Goal: Task Accomplishment & Management: Complete application form

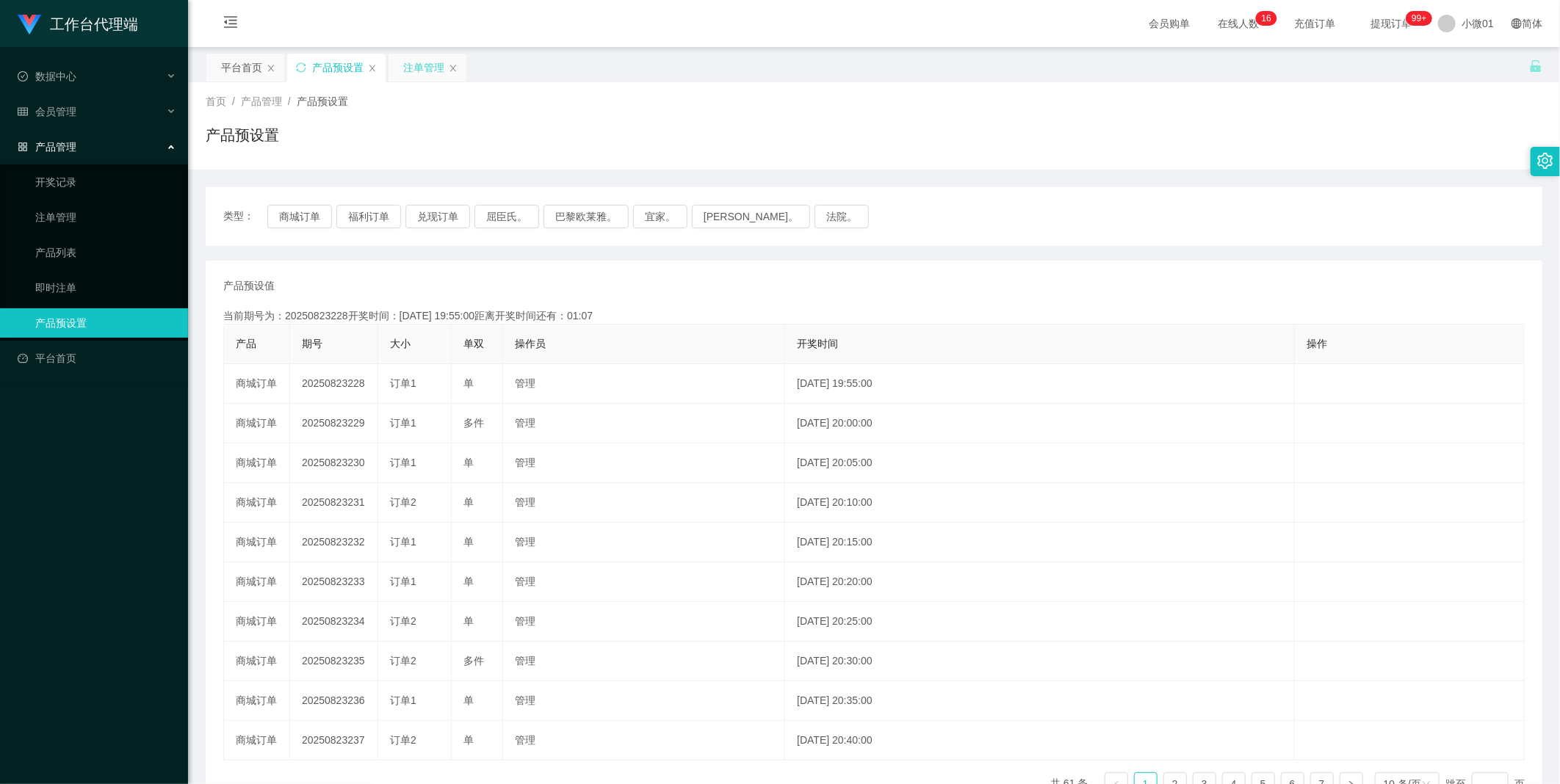
click at [408, 70] on div "注单管理" at bounding box center [424, 68] width 41 height 28
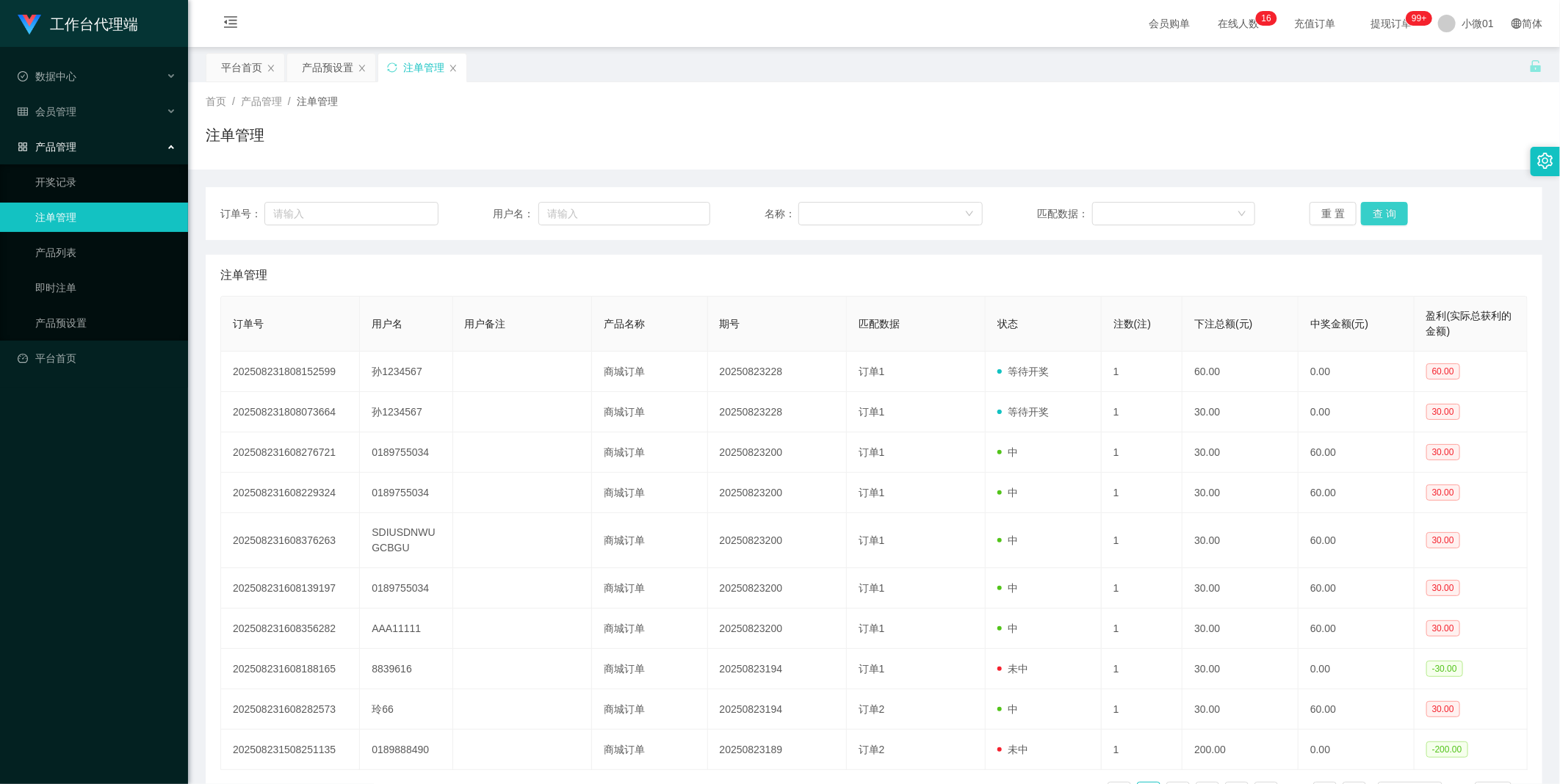
click at [1391, 215] on button "查 询" at bounding box center [1384, 214] width 47 height 23
click at [1391, 215] on div "重 置 查 询" at bounding box center [1419, 214] width 218 height 23
click at [1391, 215] on button "查 询" at bounding box center [1384, 214] width 47 height 23
click at [239, 64] on div "平台首页" at bounding box center [241, 68] width 41 height 28
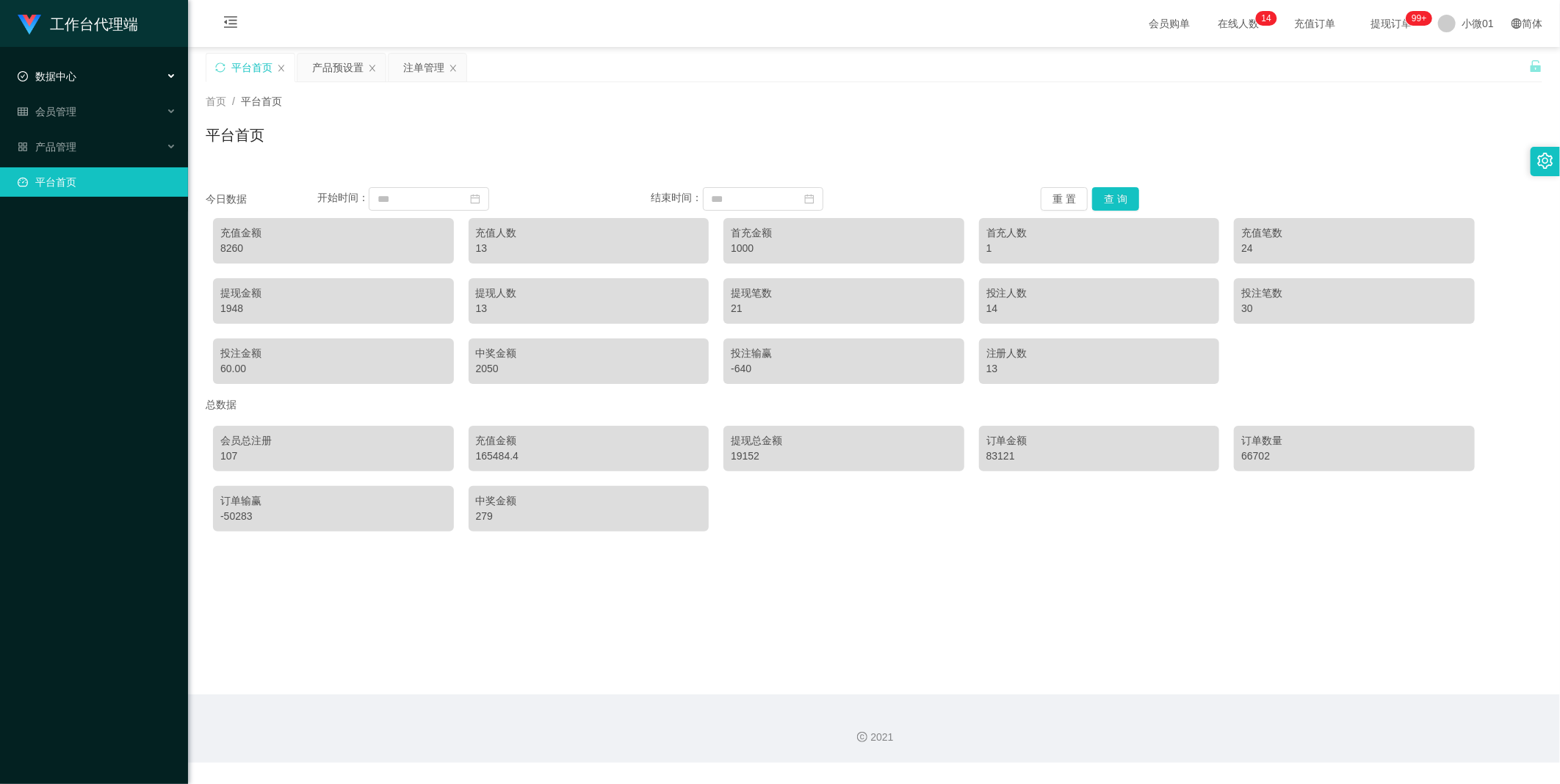
click at [66, 93] on li "数据中心" at bounding box center [94, 78] width 188 height 33
click at [67, 106] on font "会员管理" at bounding box center [55, 111] width 41 height 12
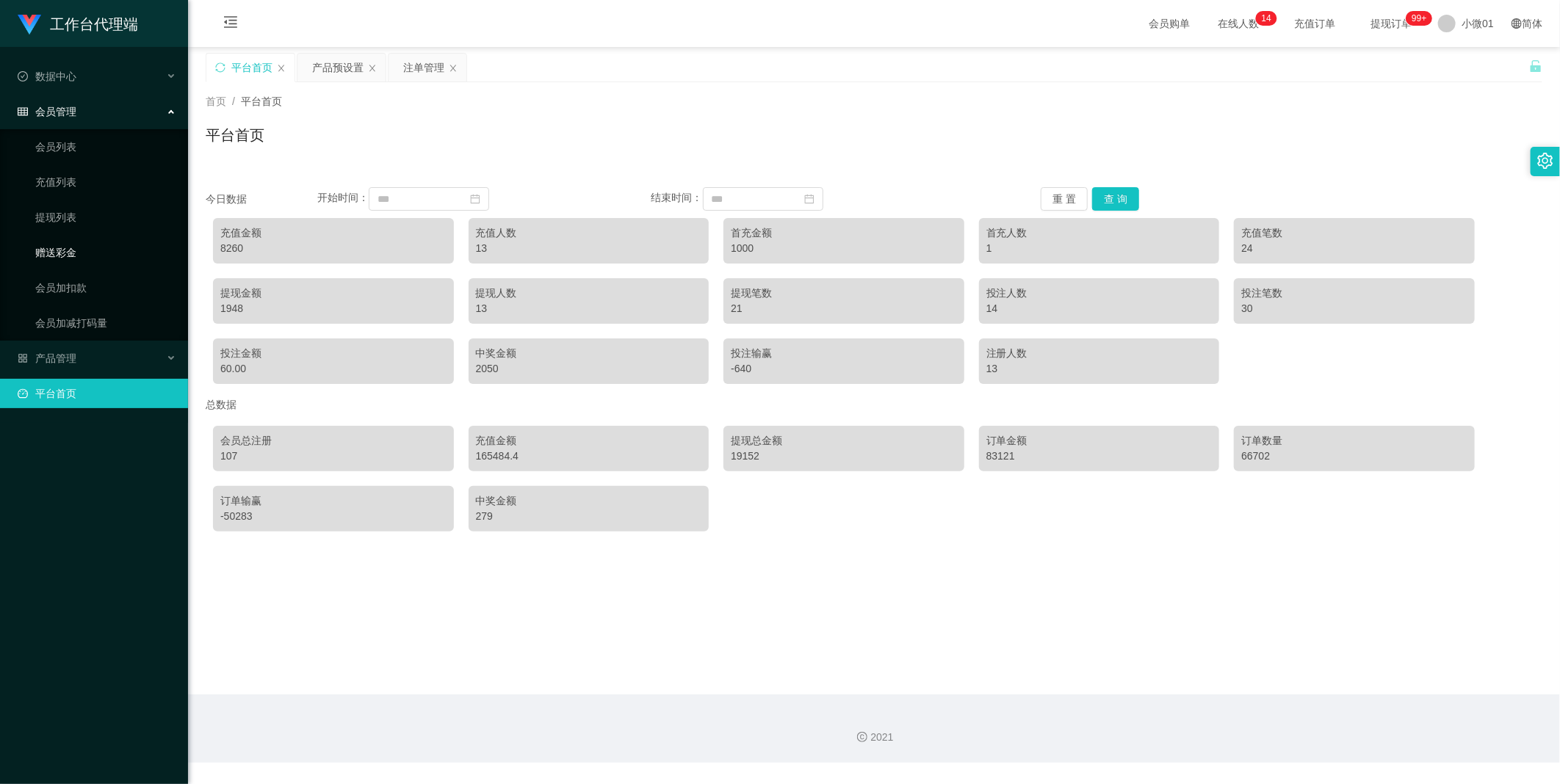
drag, startPoint x: 40, startPoint y: 253, endPoint x: 119, endPoint y: 252, distance: 79.0
click at [40, 253] on link "赠送彩金" at bounding box center [105, 253] width 141 height 30
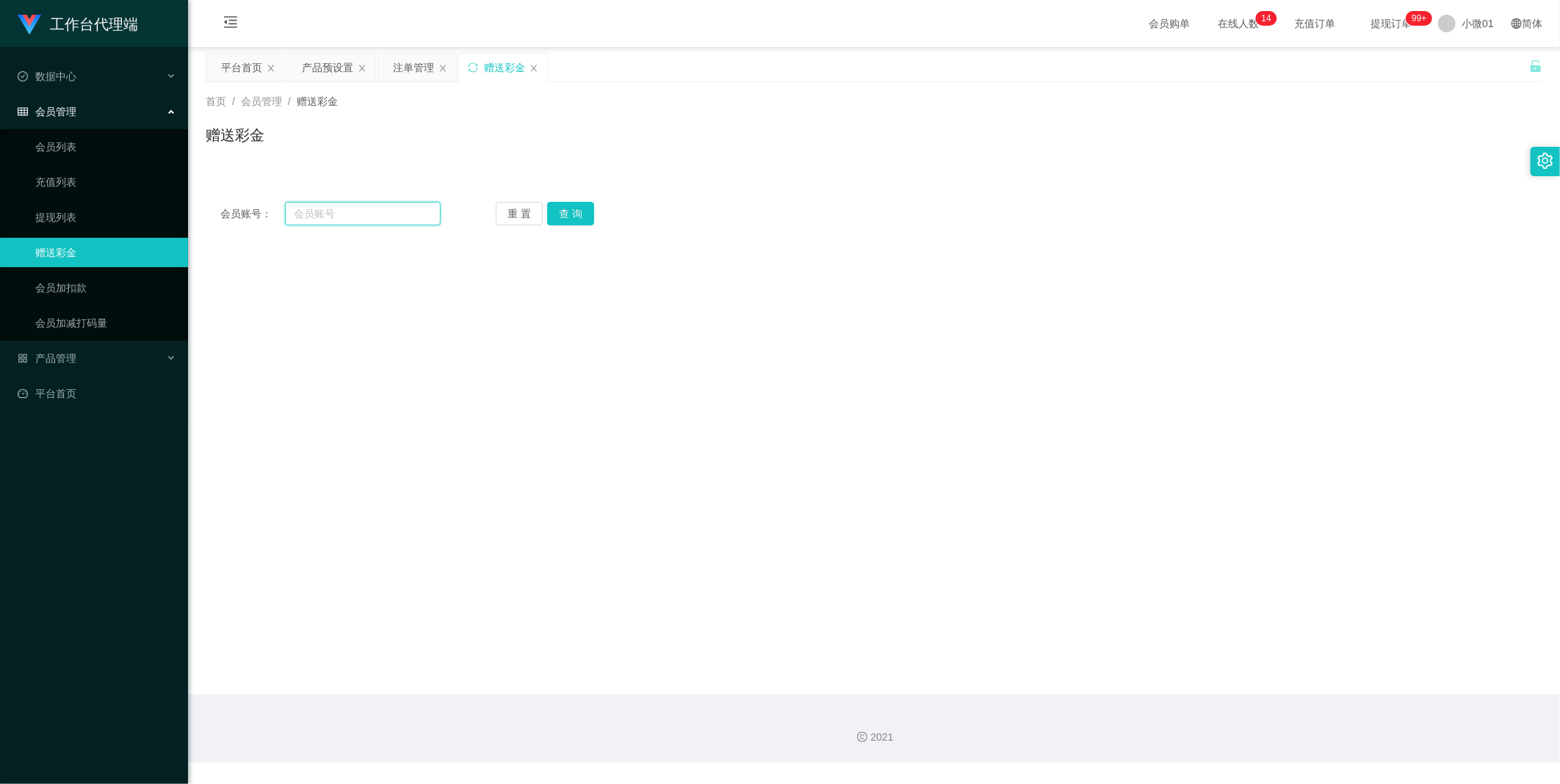
click at [312, 206] on input "text" at bounding box center [363, 214] width 155 height 23
paste input "孙1234567"
click at [555, 211] on button "查 询" at bounding box center [571, 214] width 47 height 23
click at [310, 211] on input "孙1234567" at bounding box center [363, 214] width 155 height 23
click at [303, 211] on input "孙1234567" at bounding box center [363, 214] width 155 height 23
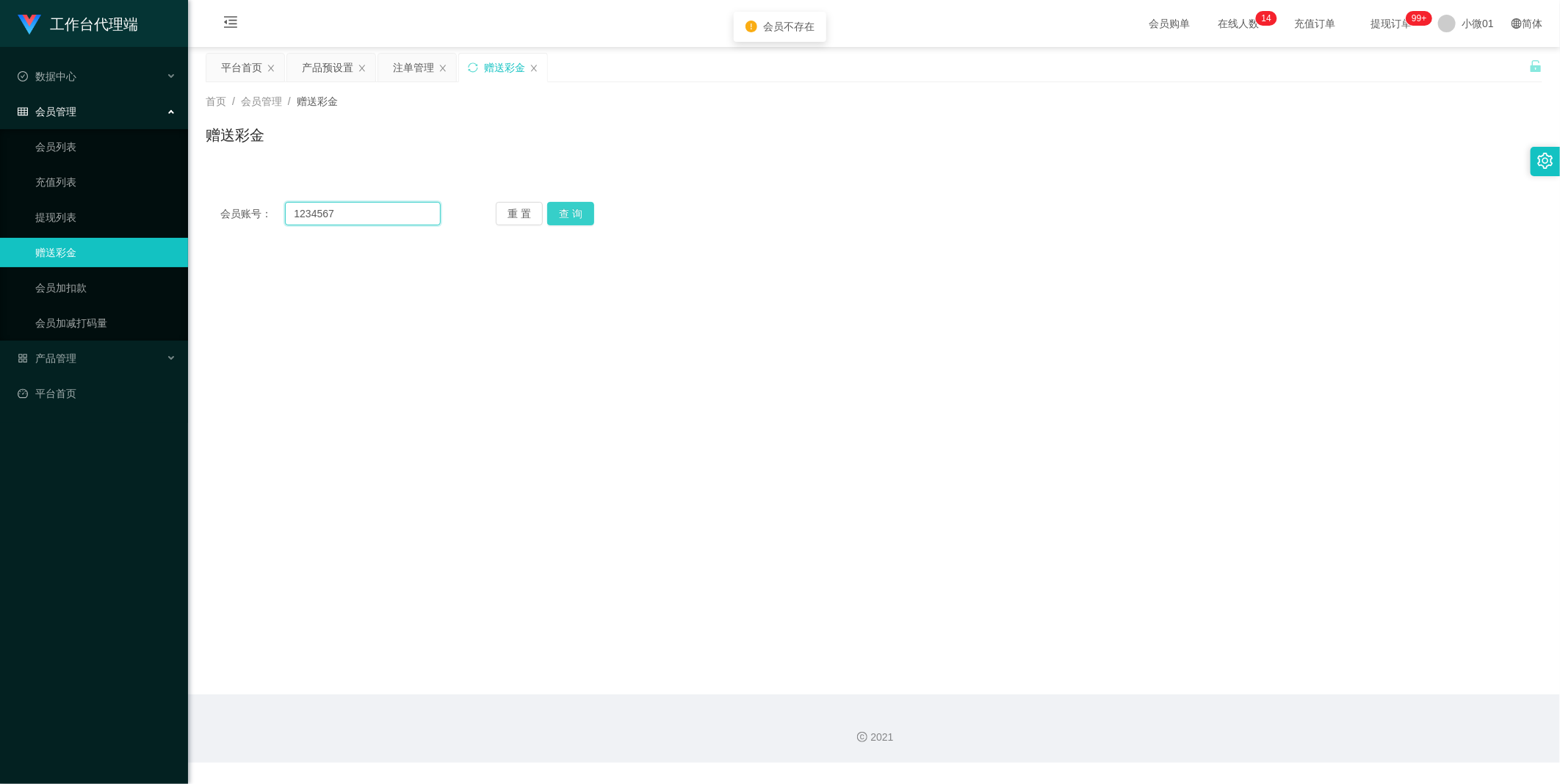
type input "1234567"
click at [568, 213] on button "查 询" at bounding box center [571, 214] width 47 height 23
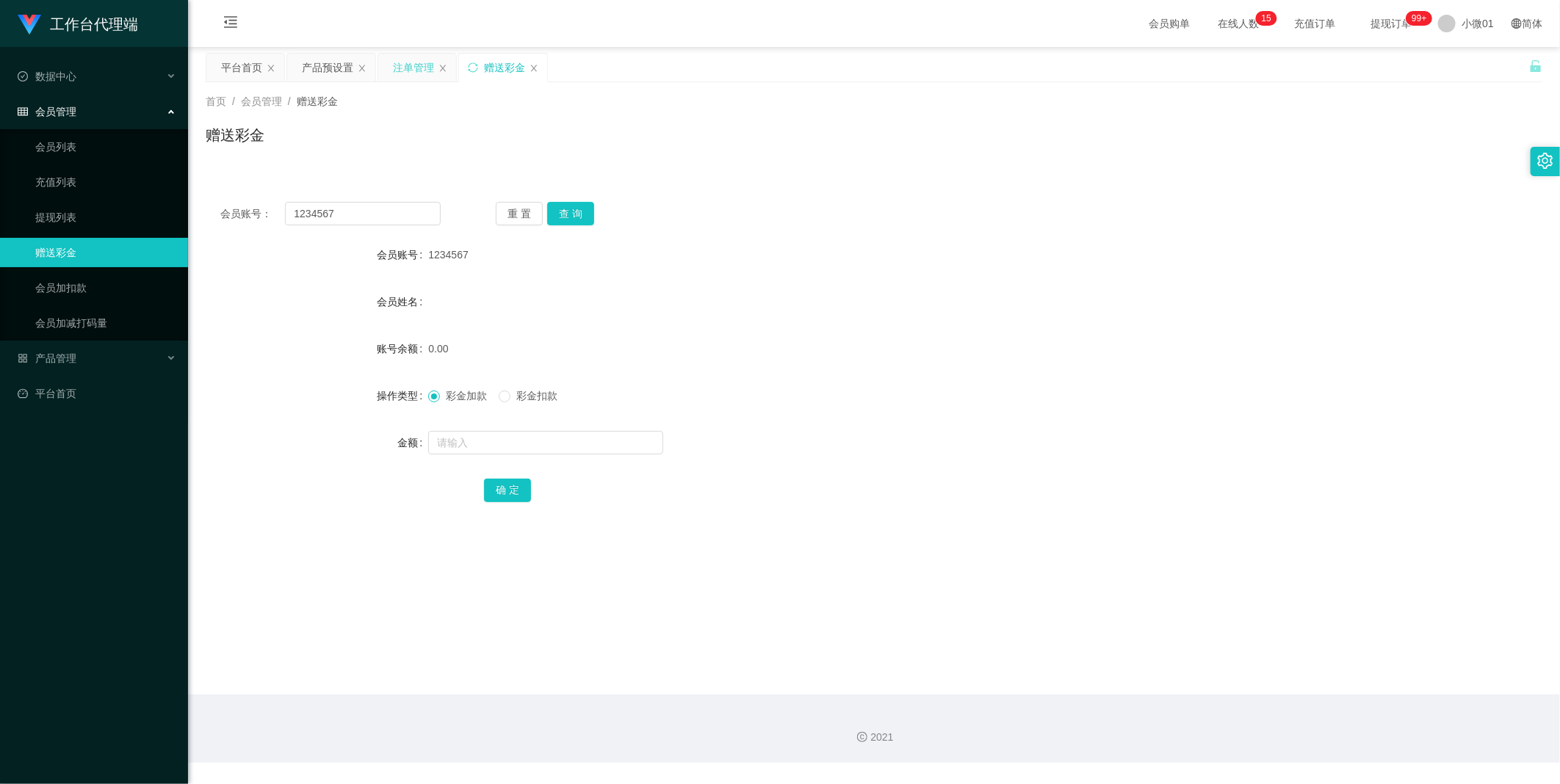
click at [396, 67] on div "注单管理" at bounding box center [414, 68] width 41 height 28
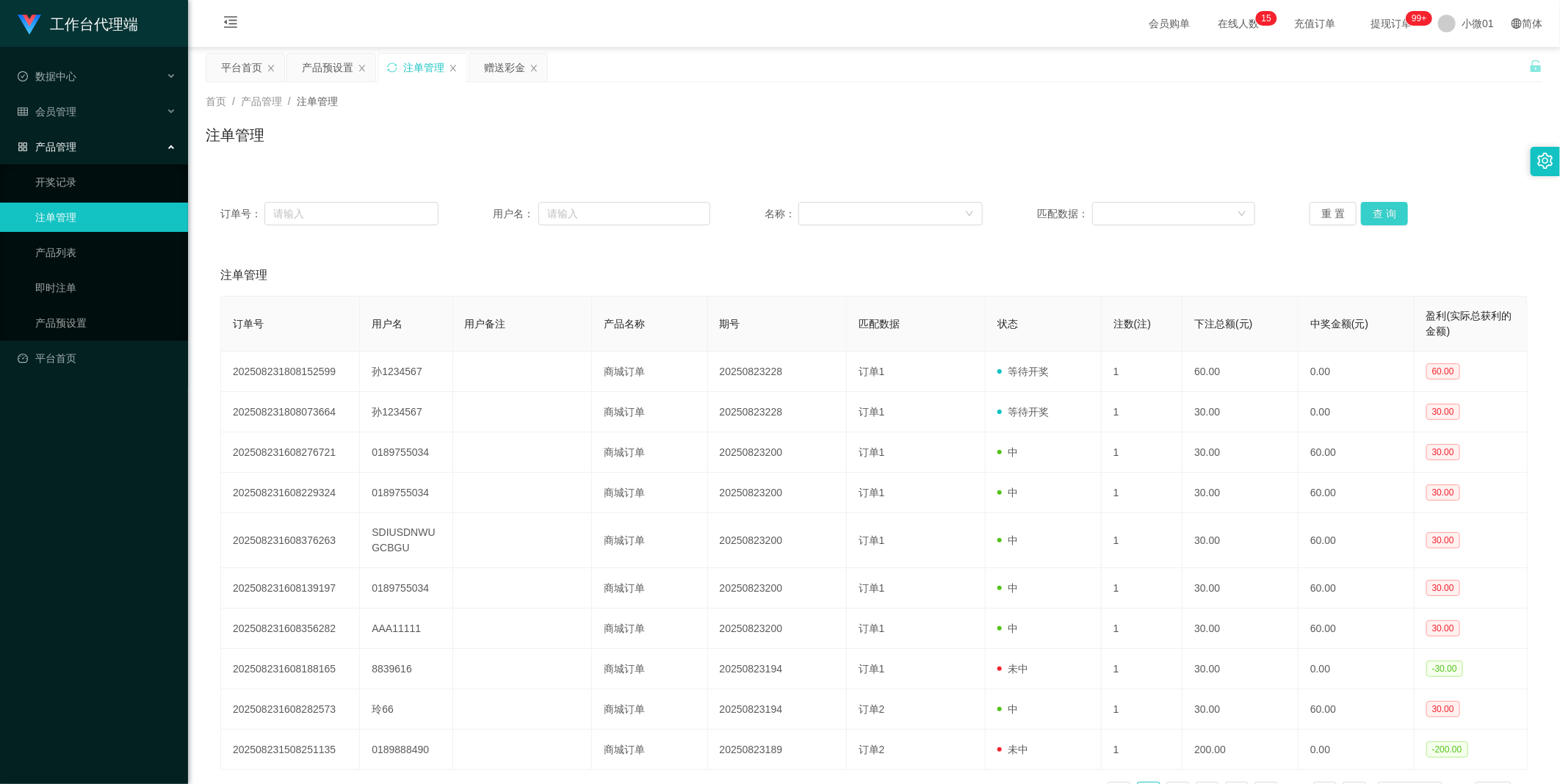
click at [1361, 214] on button "查 询" at bounding box center [1384, 214] width 47 height 23
click at [1359, 214] on div "重 置 查 询" at bounding box center [1419, 214] width 218 height 23
click at [1361, 214] on button "查 询" at bounding box center [1384, 214] width 47 height 23
click at [500, 57] on div "赠送彩金" at bounding box center [504, 68] width 41 height 28
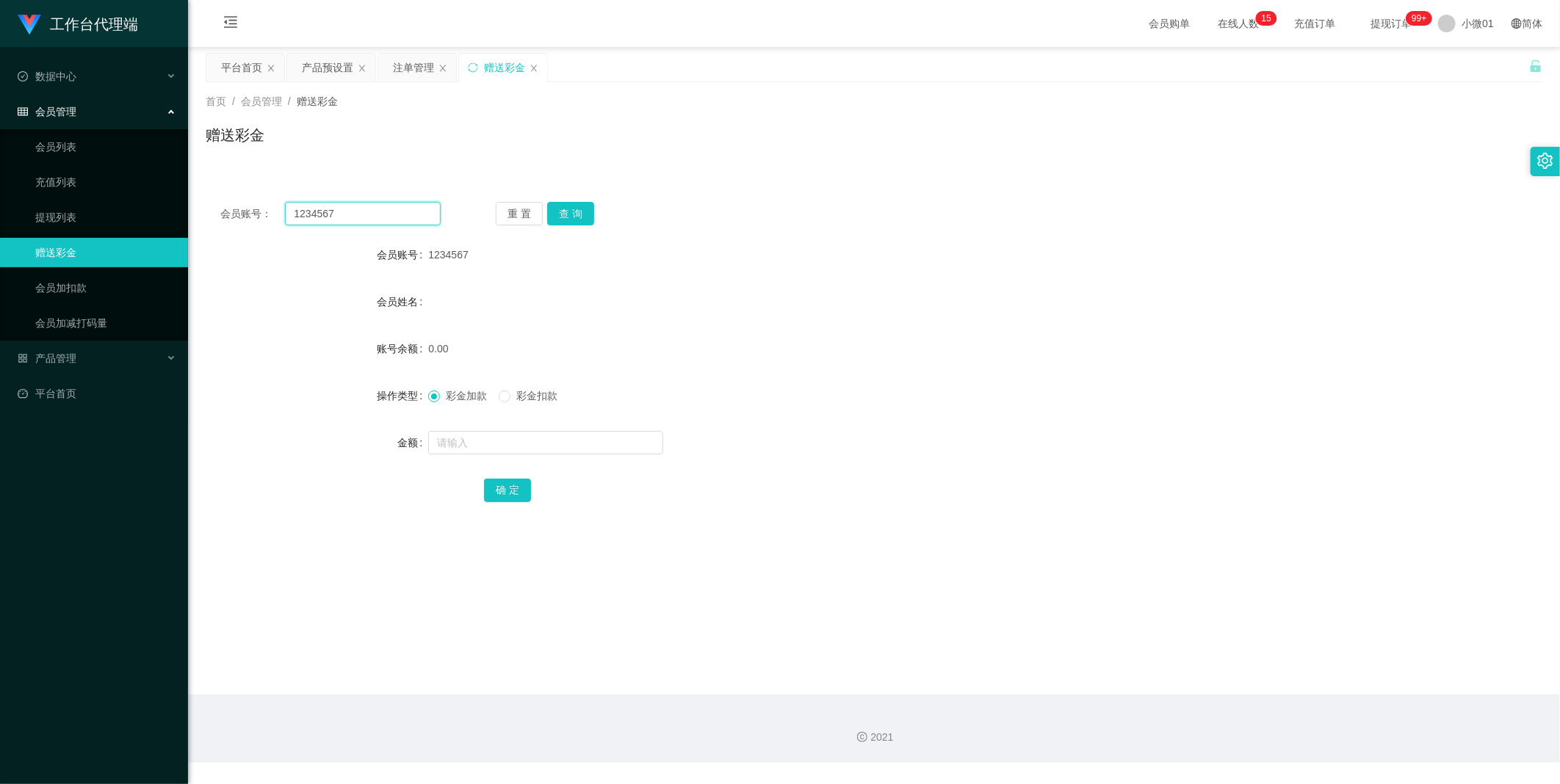
drag, startPoint x: 344, startPoint y: 208, endPoint x: 250, endPoint y: 209, distance: 94.0
click at [176, 187] on section "工作台代理端 数据中心 会员管理 会员列表 充值列表 提现列表 赠送彩金 会员加扣款 会员加减打码量 产品管理 开奖记录 注单管理 产品列表 即时注单 产品预…" at bounding box center [780, 382] width 1560 height 763
paste input "Sun"
type input "Sun1234567"
click at [569, 211] on button "查 询" at bounding box center [571, 214] width 47 height 23
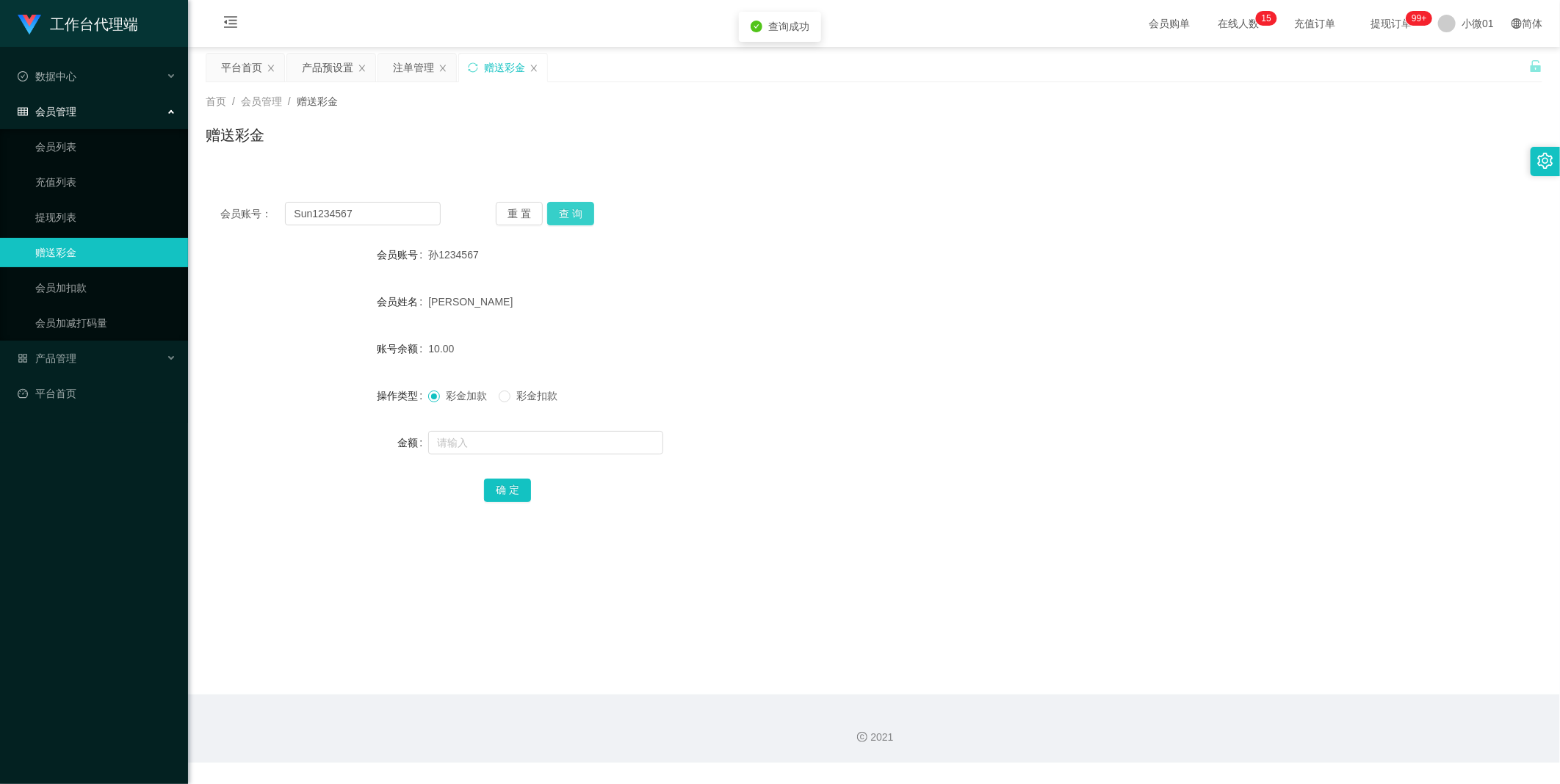
click at [569, 211] on button "查 询" at bounding box center [571, 214] width 47 height 23
click at [482, 454] on div at bounding box center [818, 443] width 780 height 30
click at [326, 68] on div "产品预设置" at bounding box center [327, 68] width 51 height 28
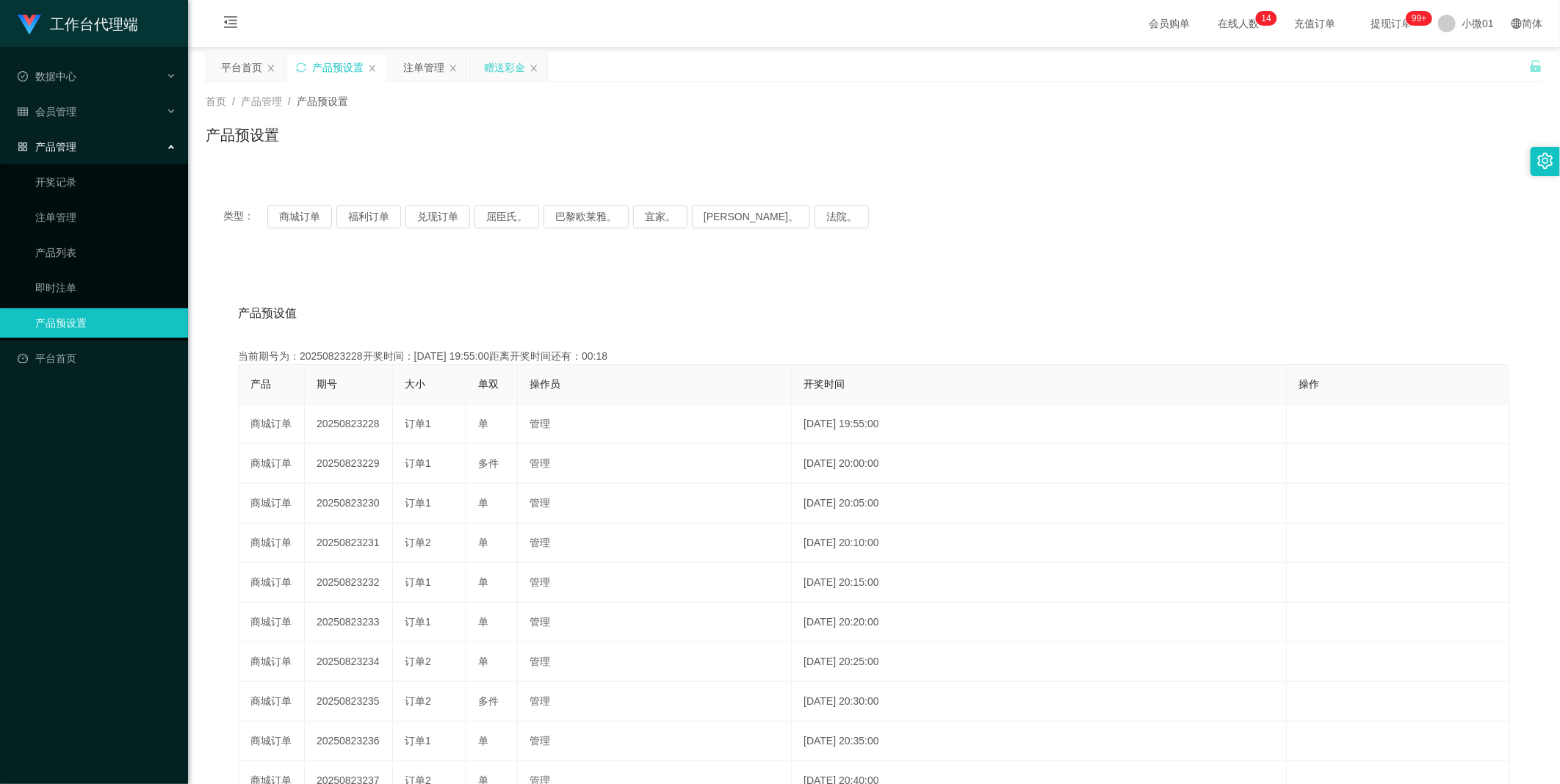
click at [485, 60] on div "赠送彩金" at bounding box center [504, 68] width 41 height 28
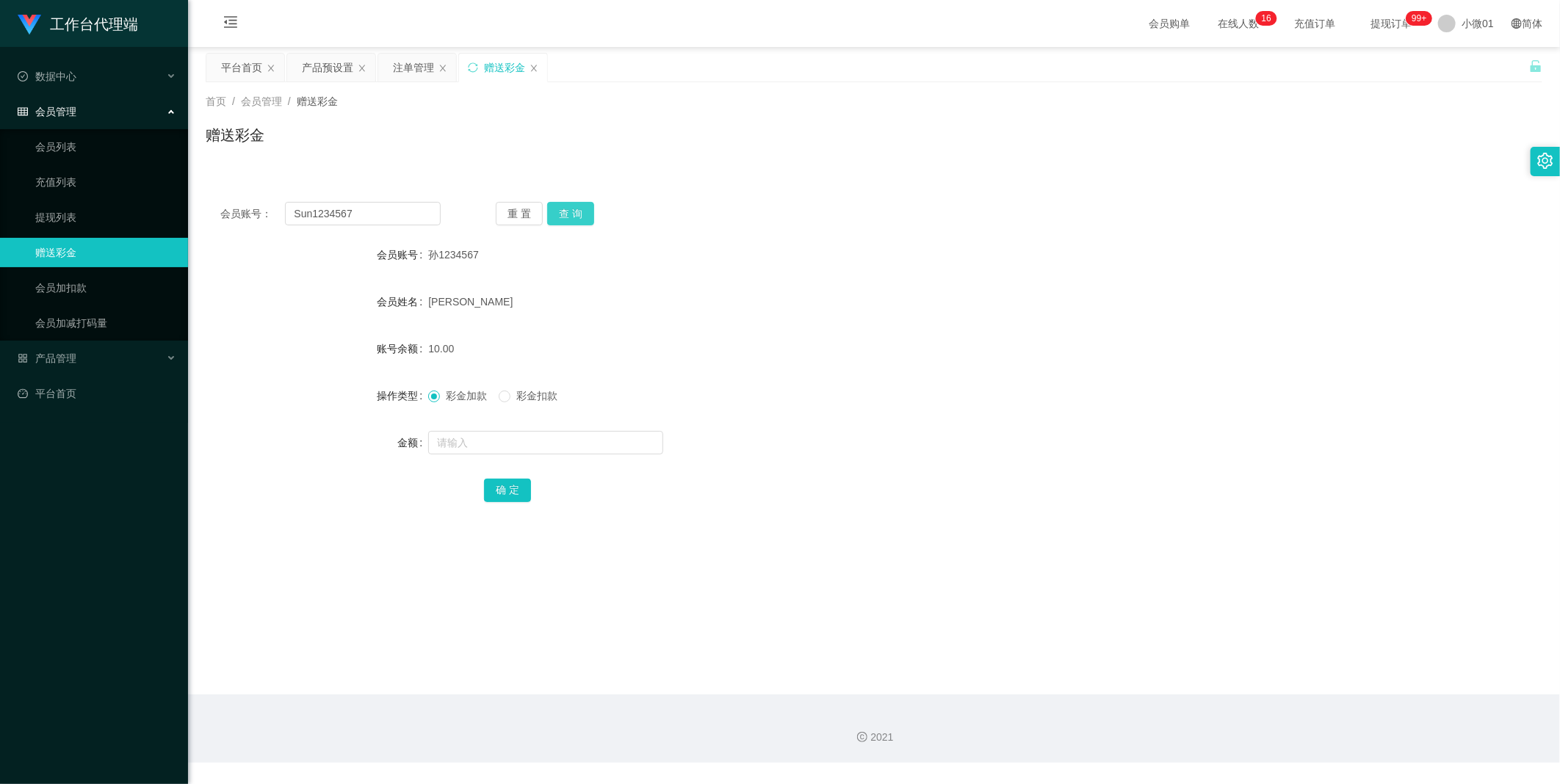
click at [568, 208] on button "查 询" at bounding box center [571, 214] width 47 height 23
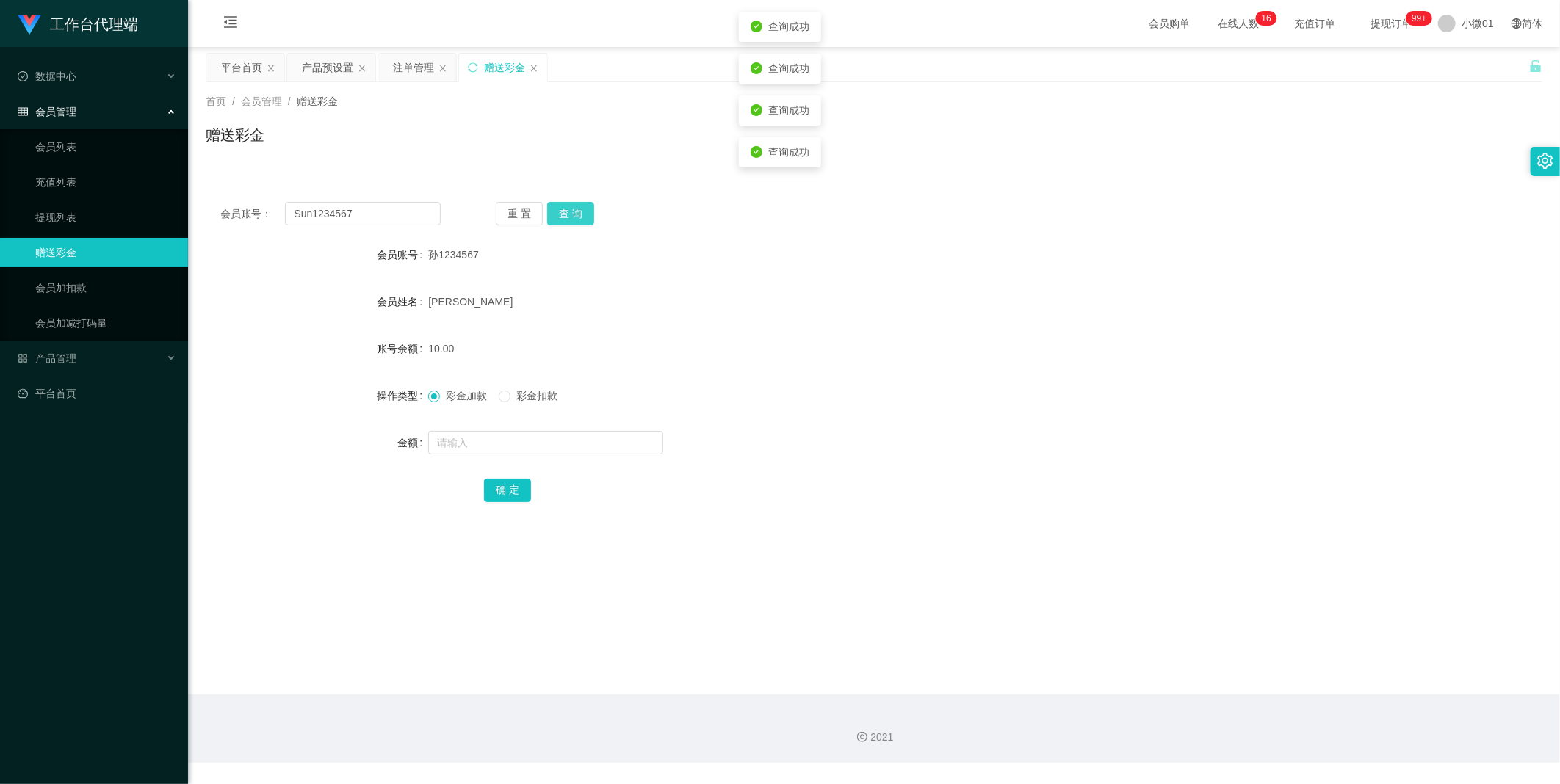
click at [568, 208] on button "查 询" at bounding box center [571, 214] width 47 height 23
click at [568, 208] on button "查 询" at bounding box center [578, 214] width 63 height 23
click at [568, 208] on button "查 询" at bounding box center [571, 214] width 47 height 23
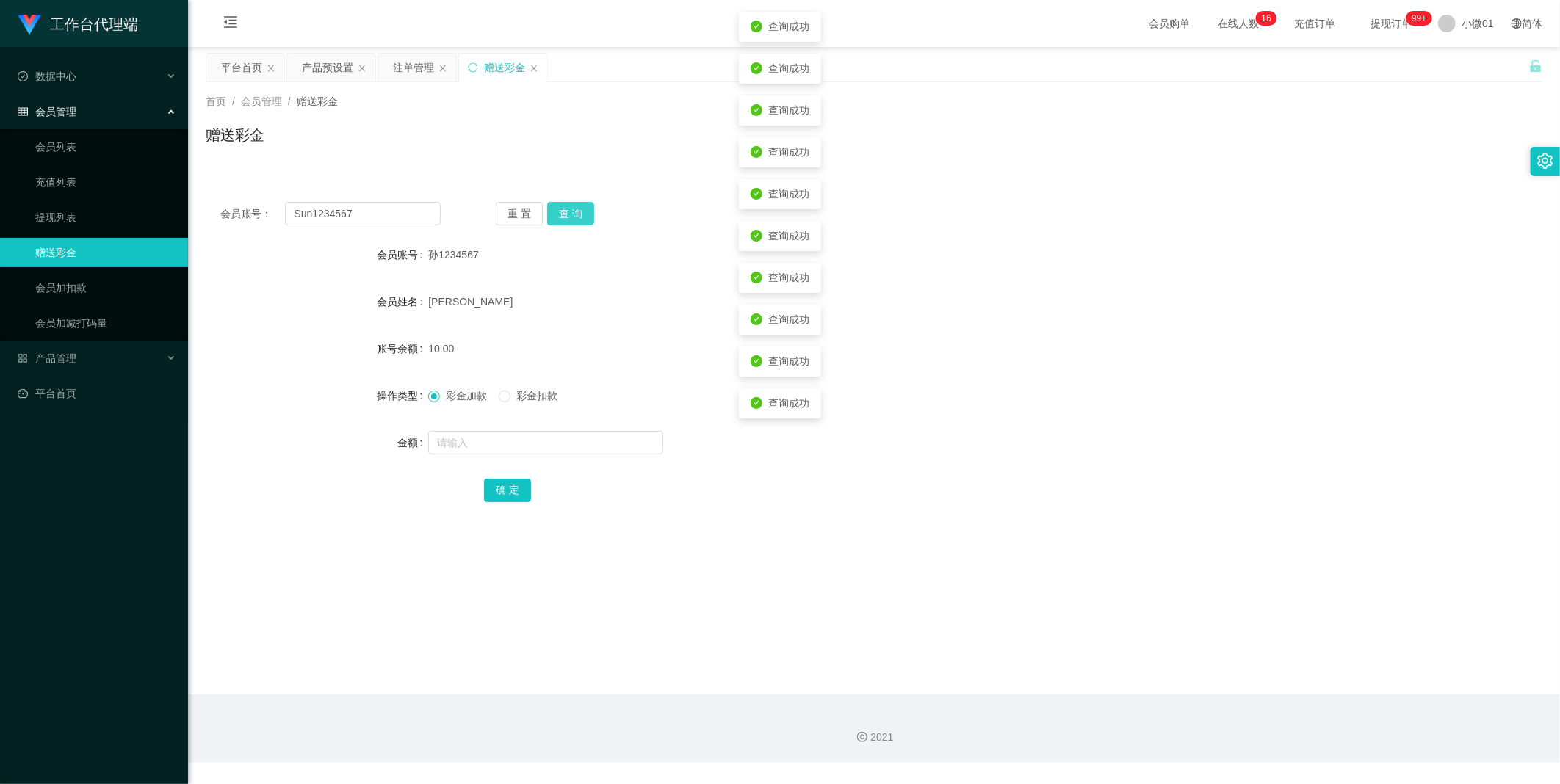
click at [568, 208] on button "查 询" at bounding box center [571, 214] width 47 height 23
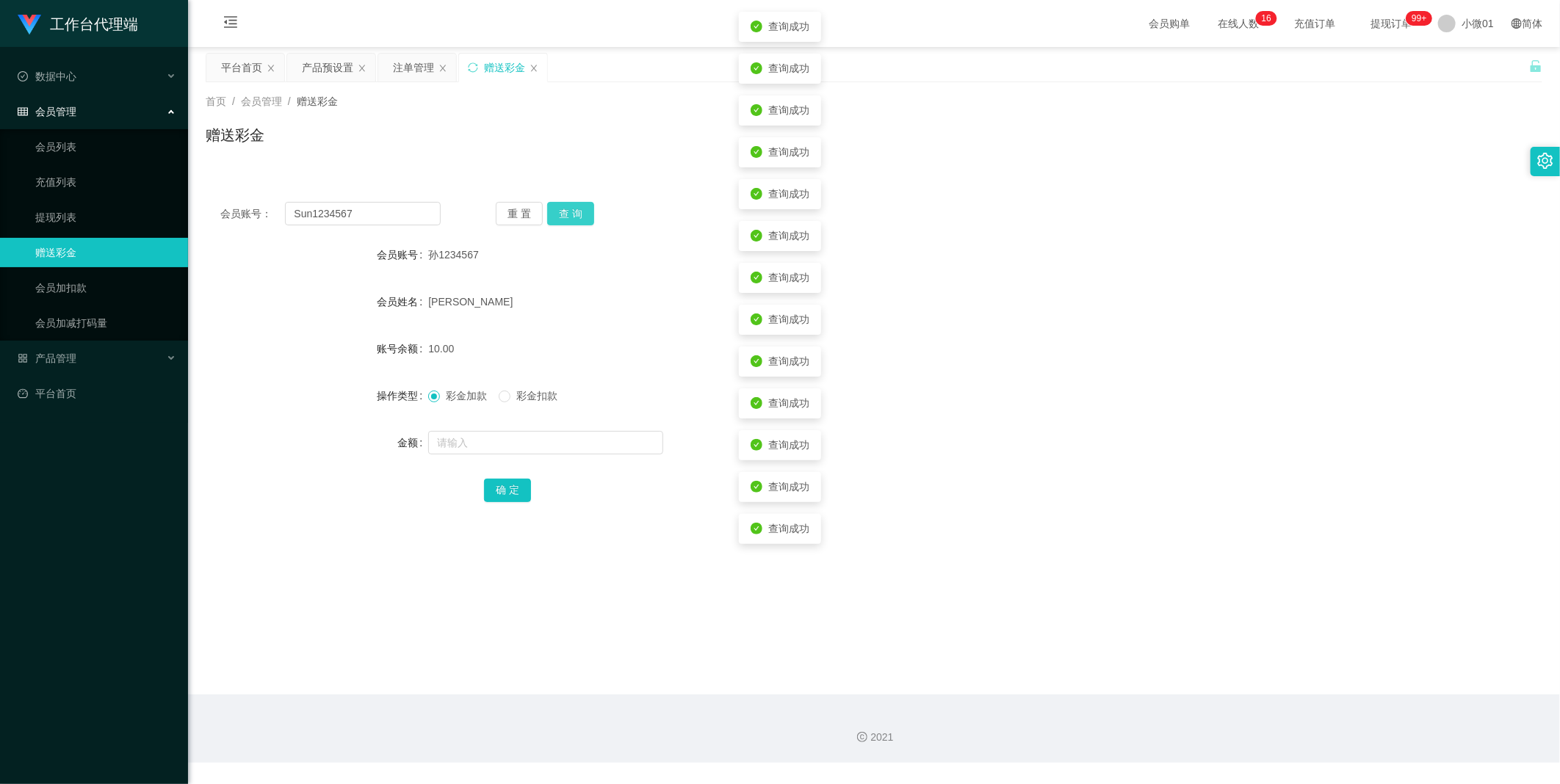
click at [568, 208] on button "查 询" at bounding box center [571, 214] width 47 height 23
click at [568, 208] on button "查 询" at bounding box center [578, 214] width 63 height 23
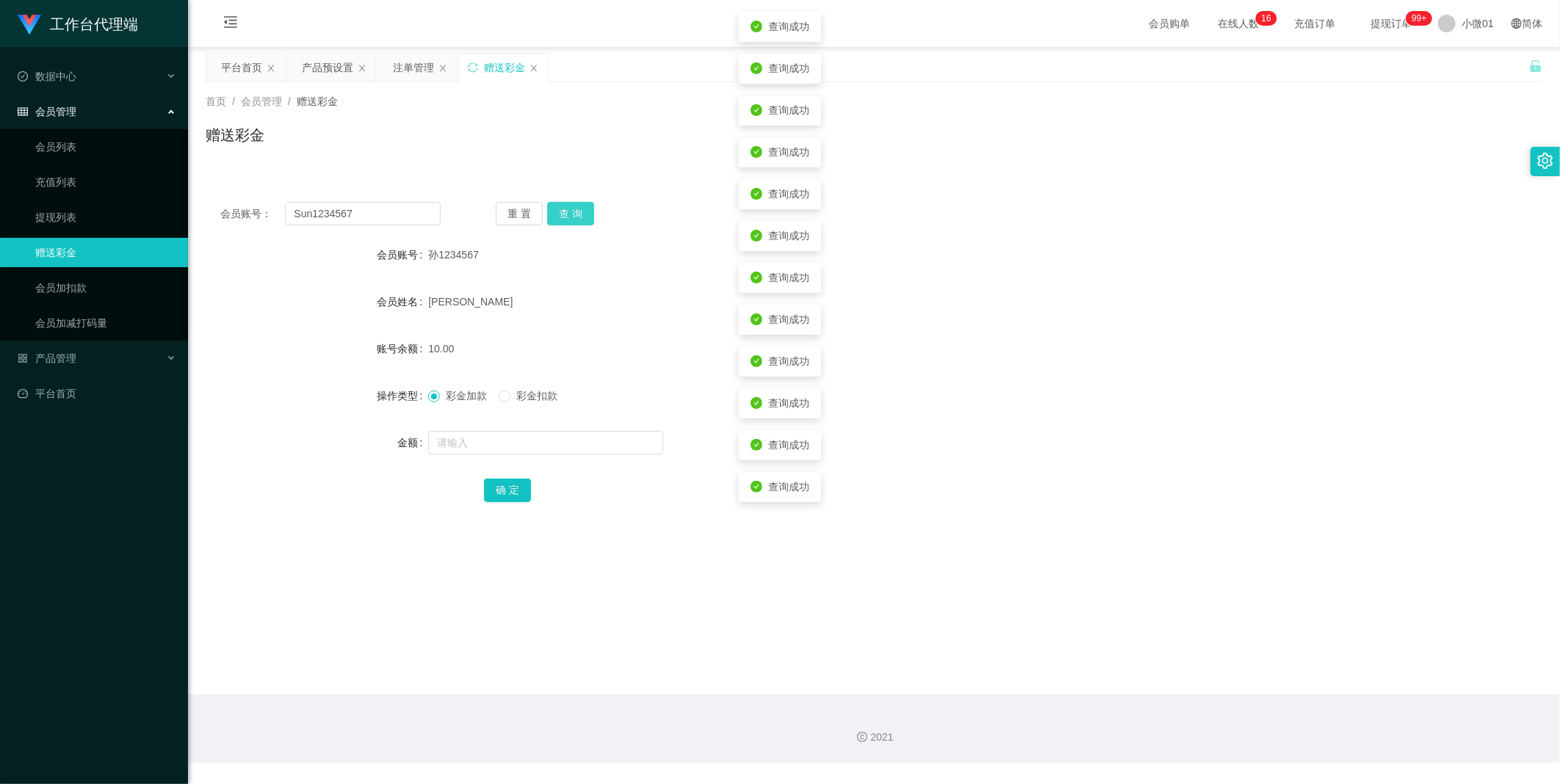
click at [568, 208] on button "查 询" at bounding box center [571, 214] width 47 height 23
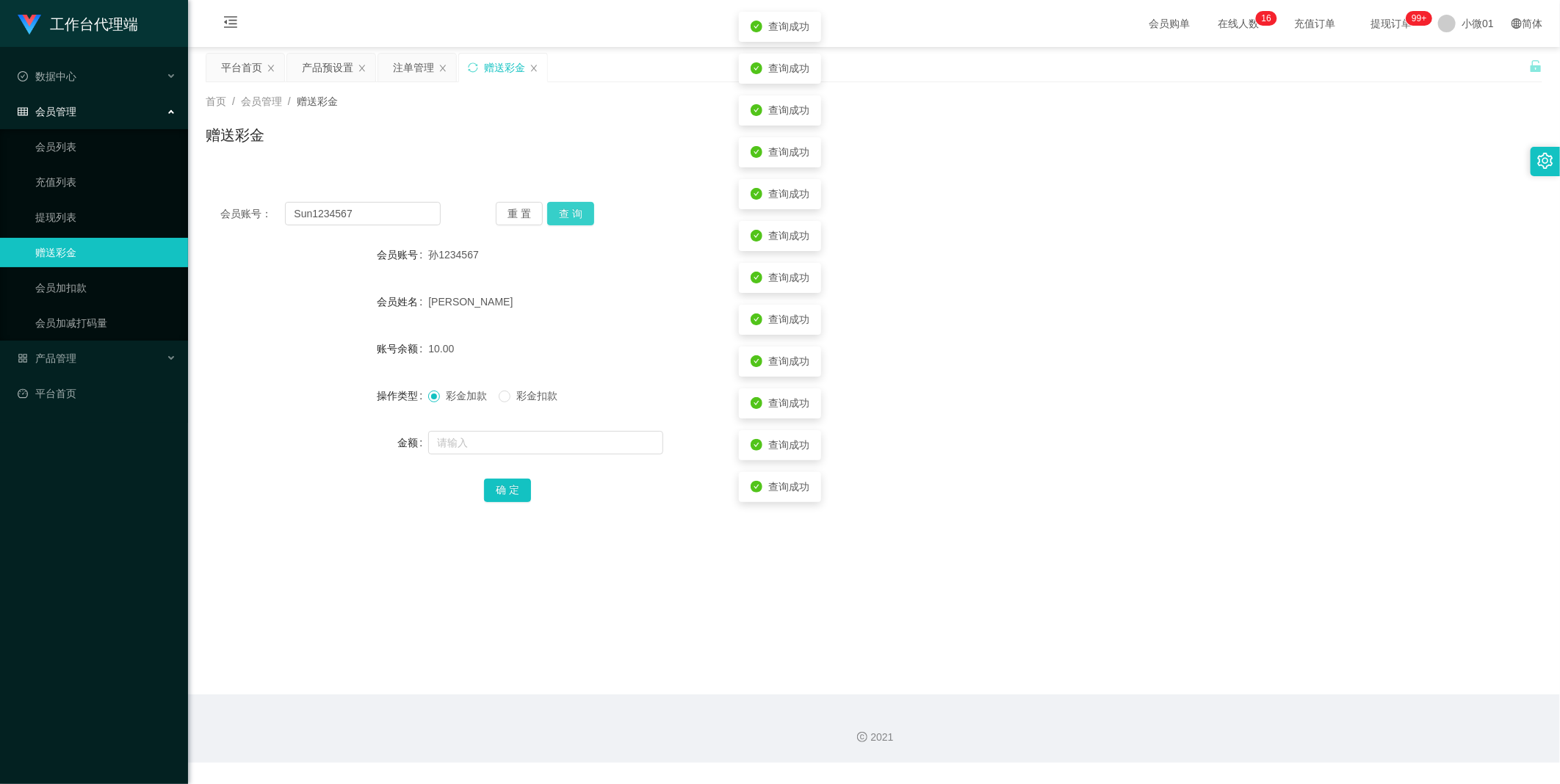
click at [568, 208] on button "查 询" at bounding box center [571, 214] width 47 height 23
click at [568, 208] on button "查 询" at bounding box center [578, 214] width 63 height 23
click at [568, 208] on button "查 询" at bounding box center [571, 214] width 47 height 23
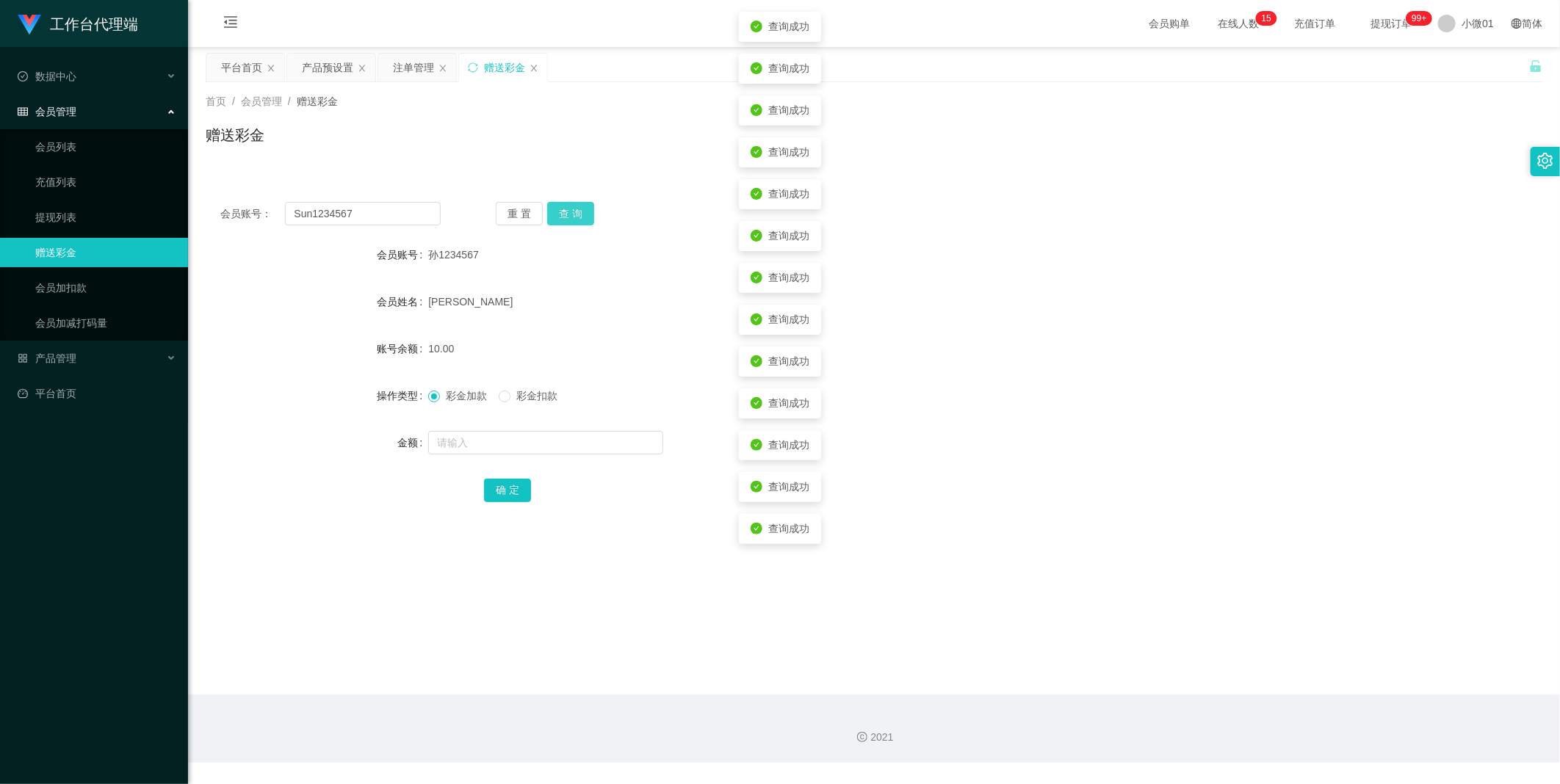
click at [568, 208] on button "查 询" at bounding box center [571, 214] width 47 height 23
click at [568, 208] on button "查 询" at bounding box center [578, 214] width 63 height 23
click at [568, 208] on div "重 置 查 询" at bounding box center [606, 214] width 221 height 23
click at [568, 208] on button "查 询" at bounding box center [571, 214] width 47 height 23
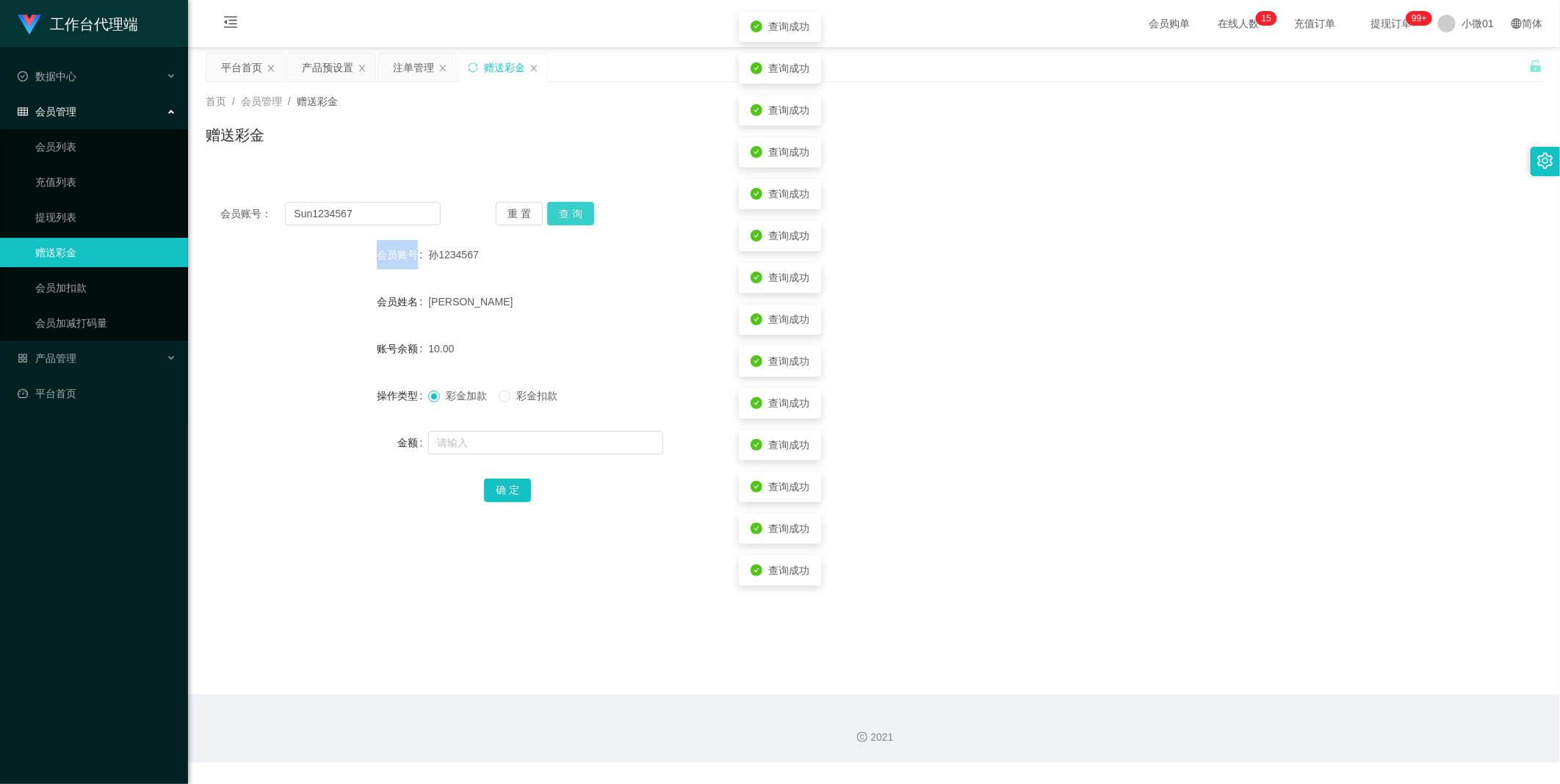
click at [568, 208] on button "查 询" at bounding box center [571, 214] width 47 height 23
click at [568, 208] on div "重 置 查 询" at bounding box center [606, 214] width 221 height 23
click at [568, 208] on button "查 询" at bounding box center [571, 214] width 47 height 23
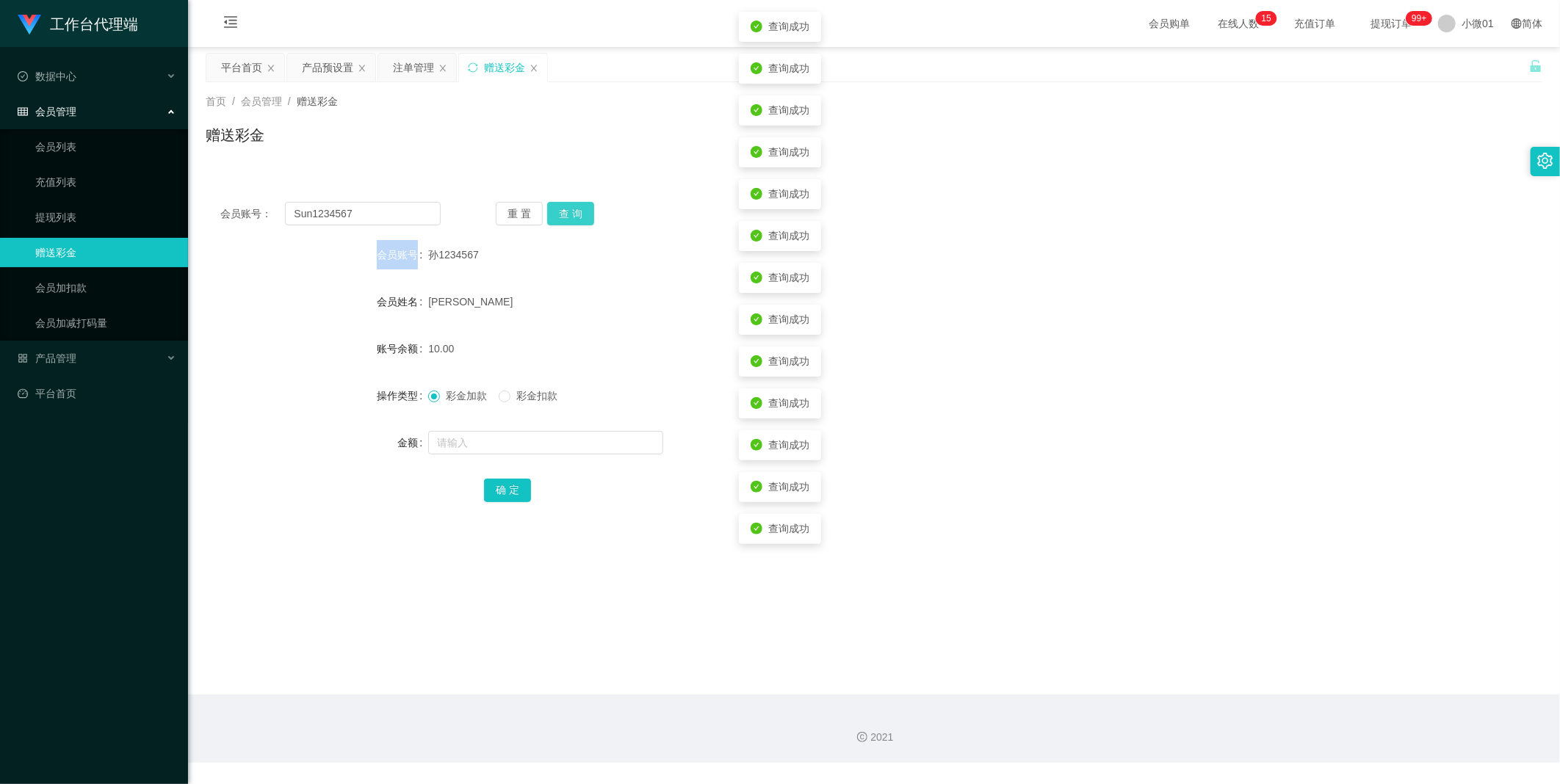
click at [568, 208] on button "查 询" at bounding box center [571, 214] width 47 height 23
click at [568, 208] on button "查 询" at bounding box center [578, 214] width 63 height 23
click at [568, 208] on button "查 询" at bounding box center [571, 214] width 47 height 23
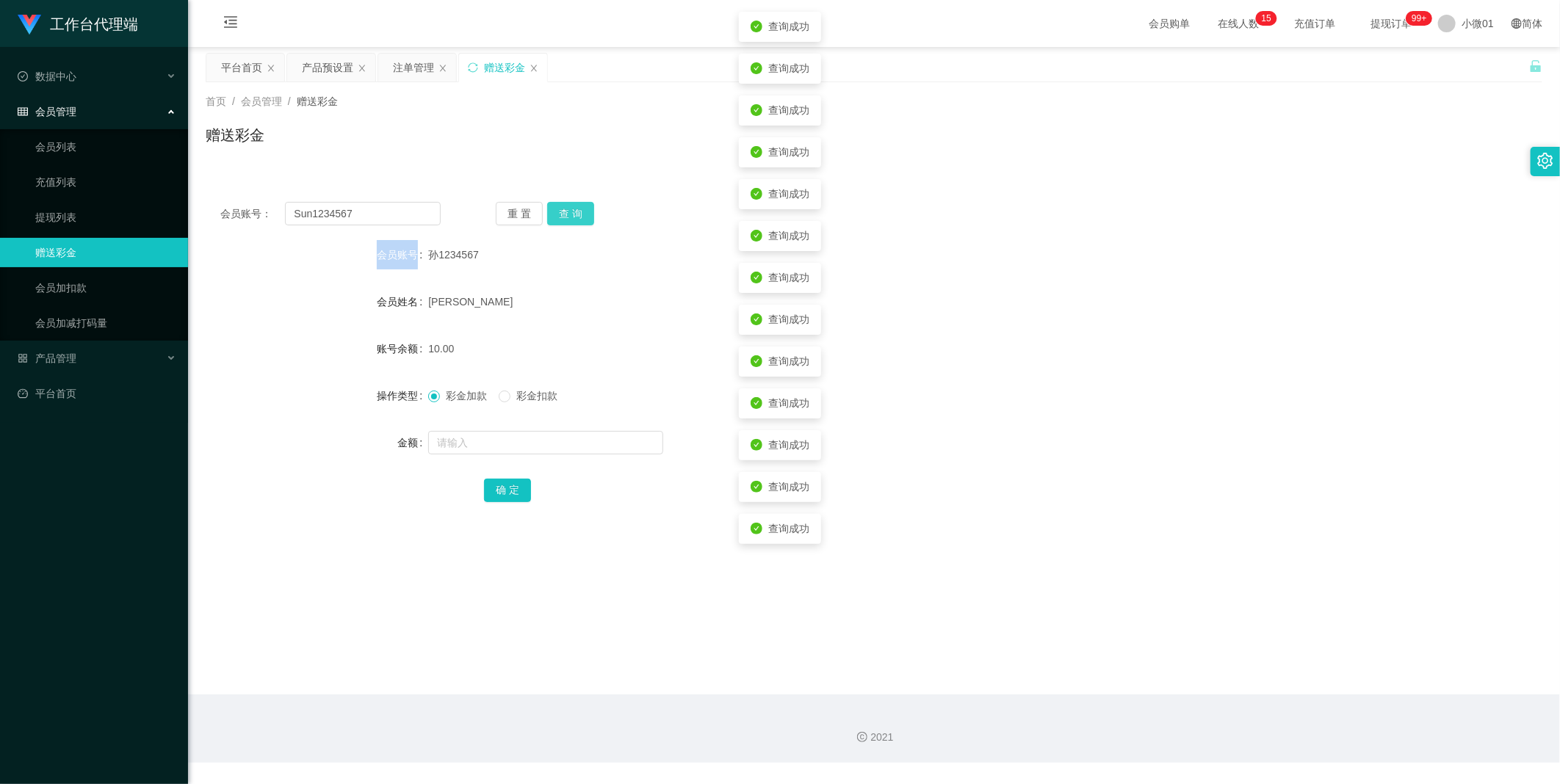
click at [568, 208] on button "查 询" at bounding box center [571, 214] width 47 height 23
click at [568, 208] on button "查 询" at bounding box center [578, 214] width 63 height 23
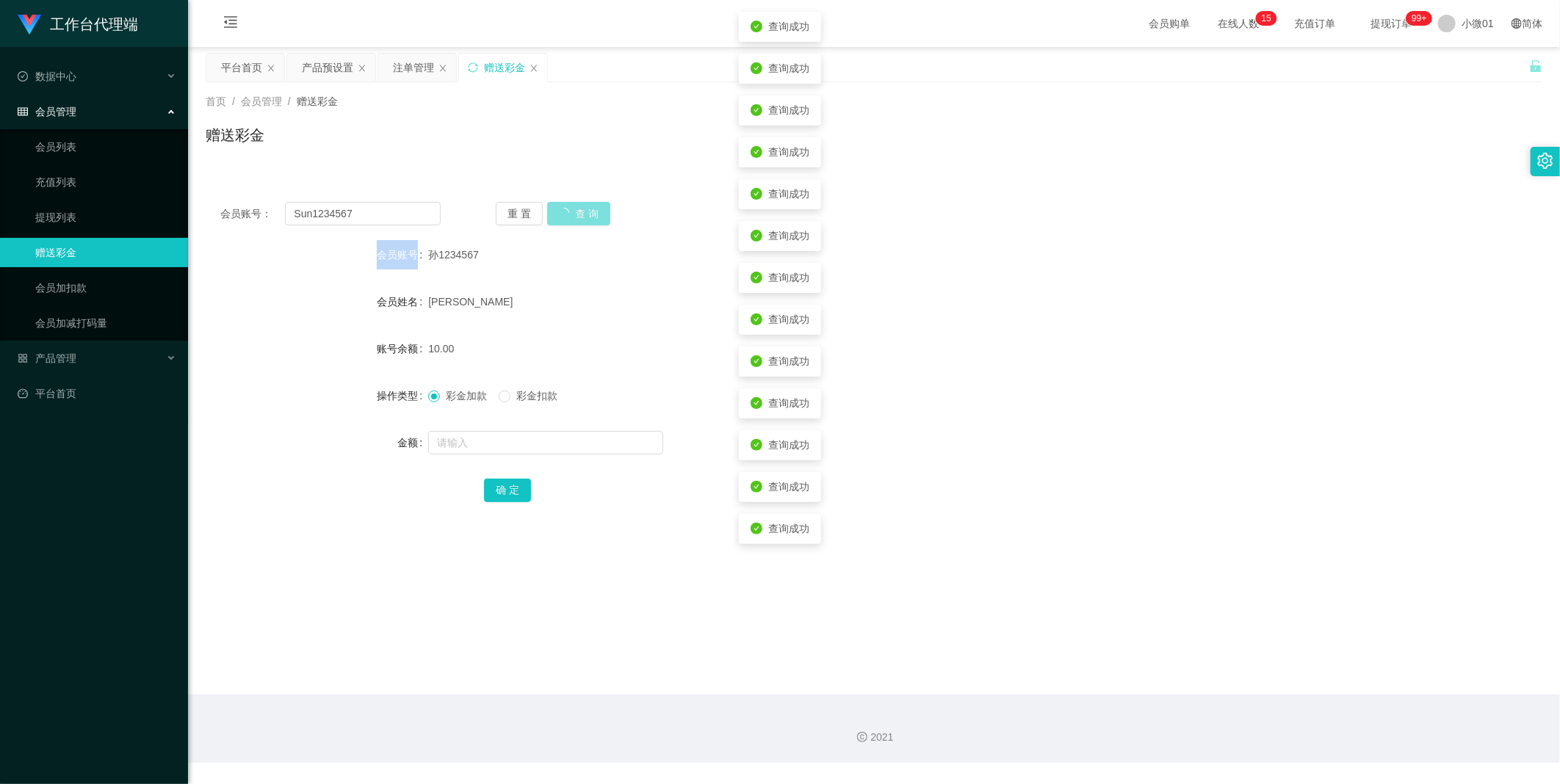
click at [568, 208] on button "查 询" at bounding box center [578, 214] width 63 height 23
click at [568, 208] on div "重 置 查 询" at bounding box center [606, 214] width 221 height 23
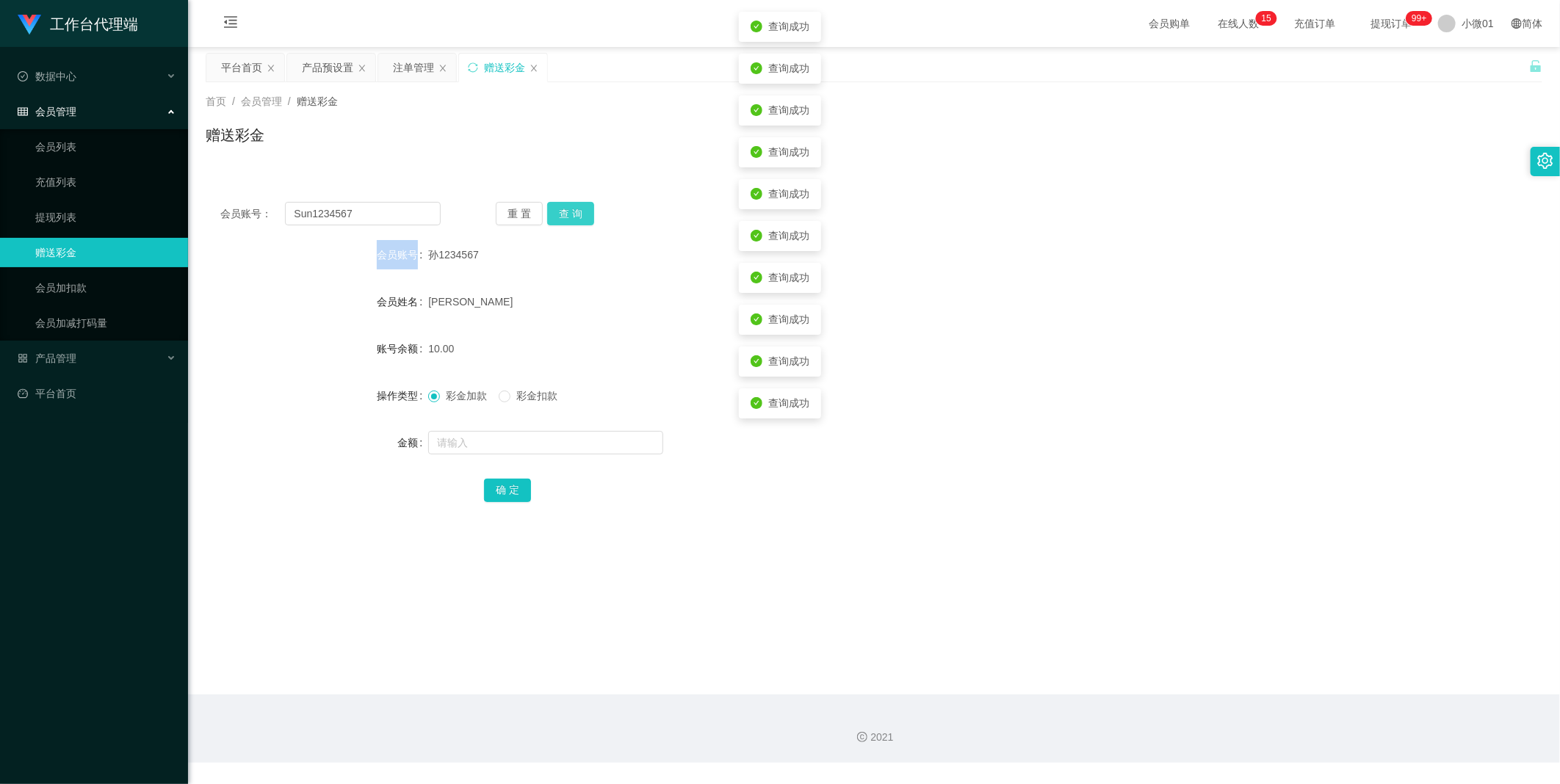
click at [568, 208] on button "查 询" at bounding box center [571, 214] width 47 height 23
click at [568, 208] on button "查 询" at bounding box center [578, 214] width 63 height 23
click at [311, 70] on div "产品预设置" at bounding box center [327, 68] width 51 height 28
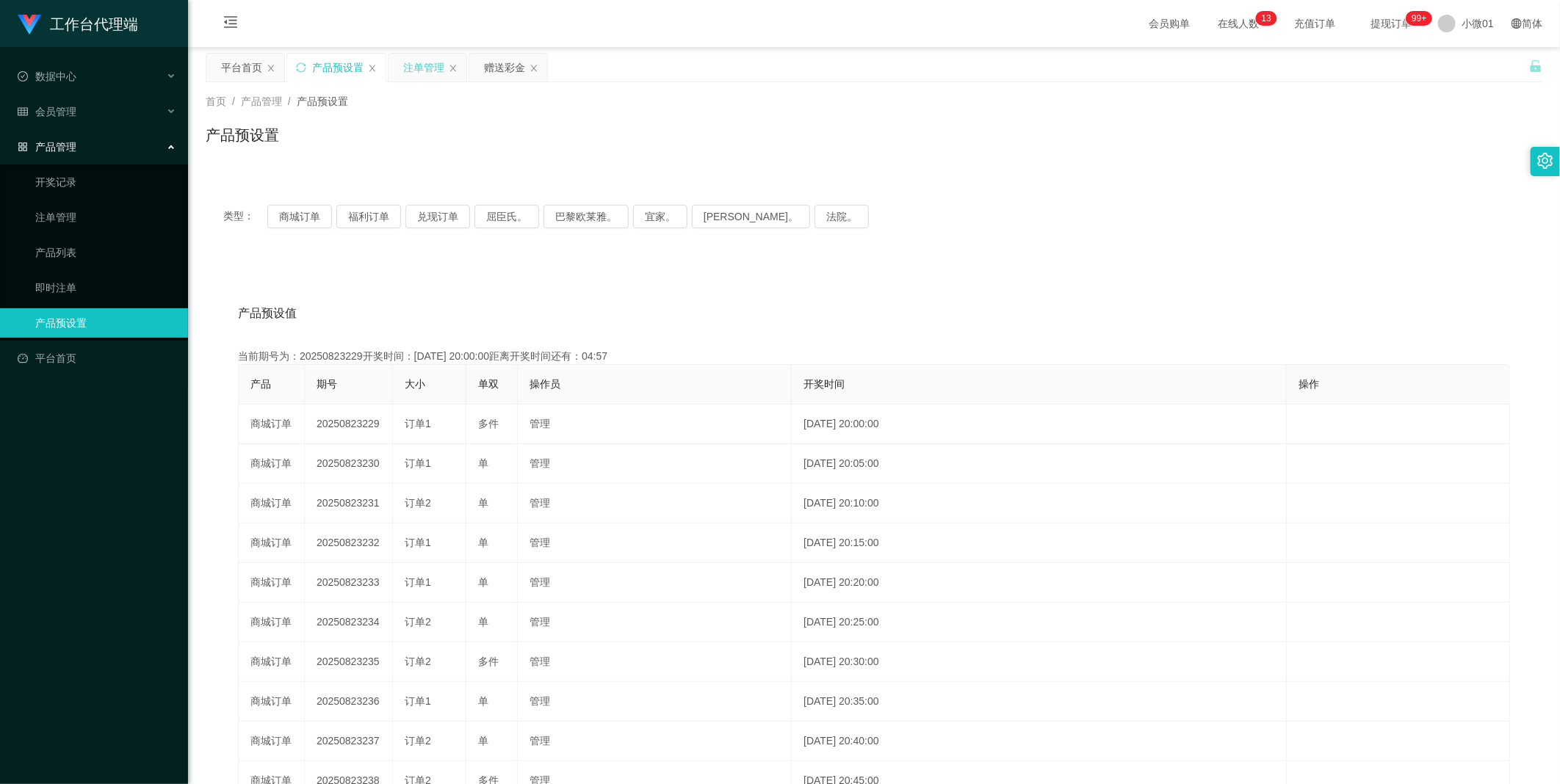
drag, startPoint x: 421, startPoint y: 66, endPoint x: 434, endPoint y: 64, distance: 13.2
click at [430, 66] on div "注单管理" at bounding box center [424, 68] width 41 height 28
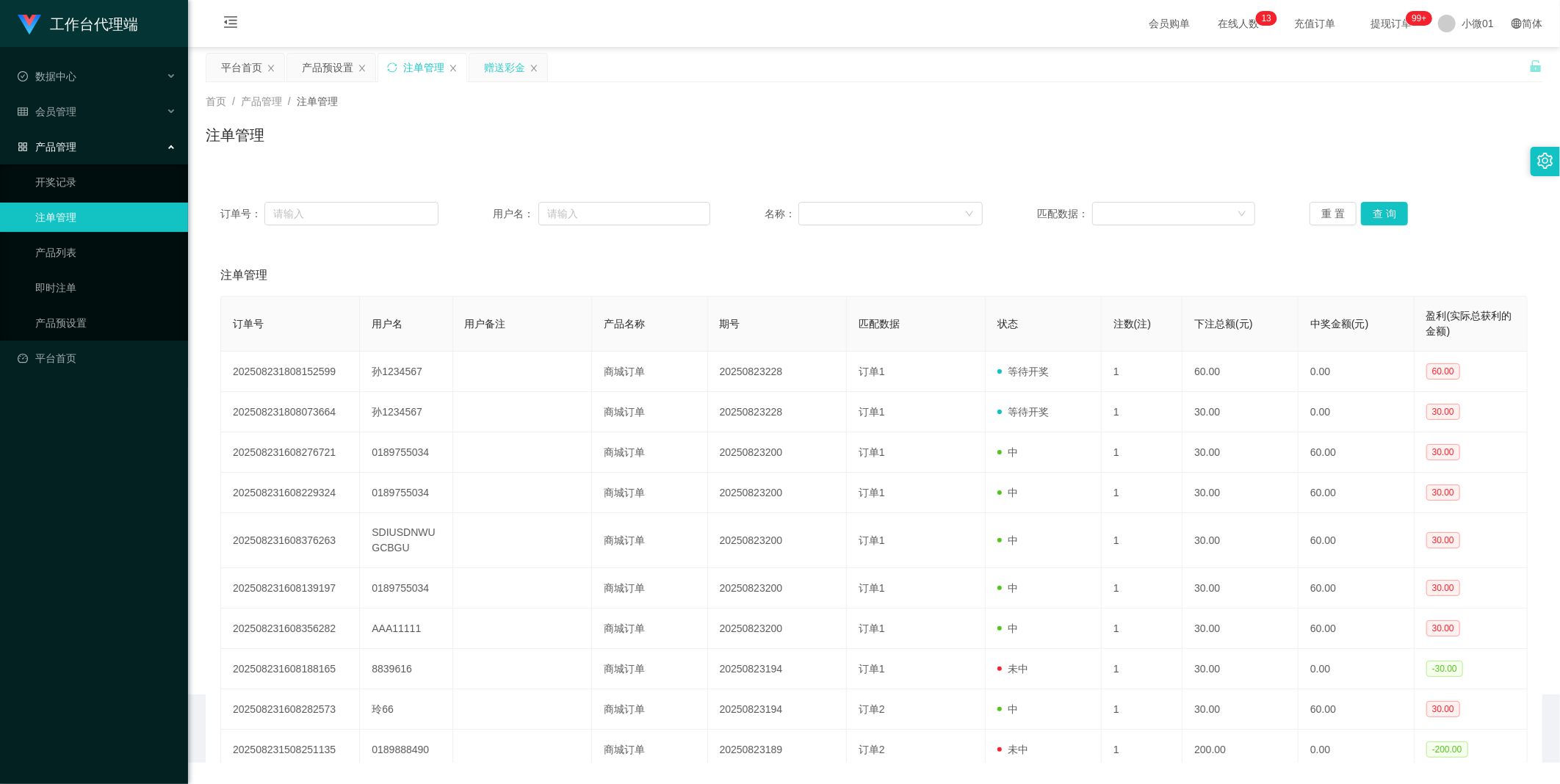
click at [502, 68] on div "赠送彩金" at bounding box center [504, 68] width 41 height 28
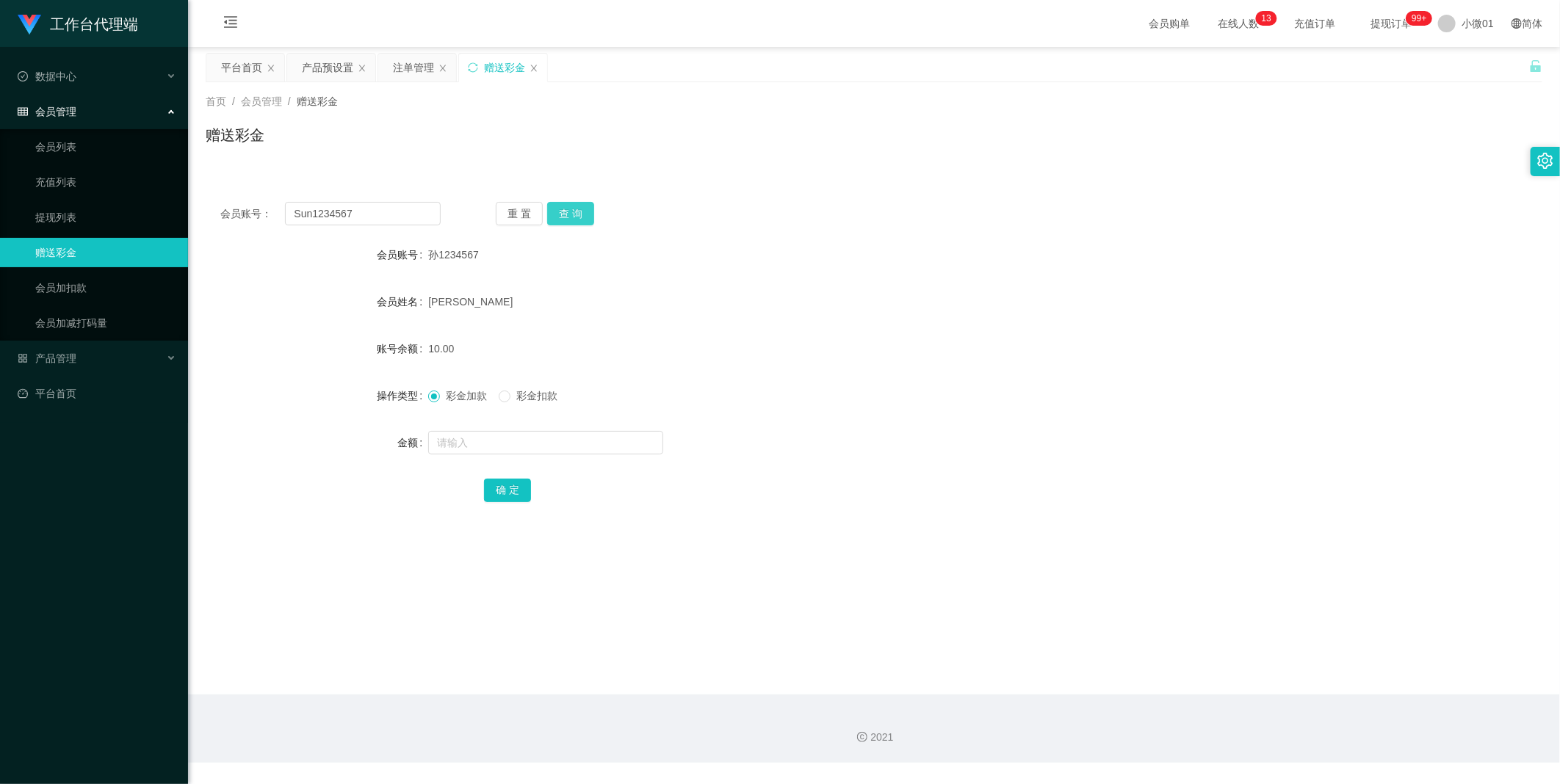
click at [555, 218] on button "查 询" at bounding box center [571, 214] width 47 height 23
click at [451, 441] on input "text" at bounding box center [546, 443] width 235 height 23
click at [509, 392] on span at bounding box center [504, 396] width 12 height 12
click at [473, 441] on input "text" at bounding box center [546, 443] width 235 height 23
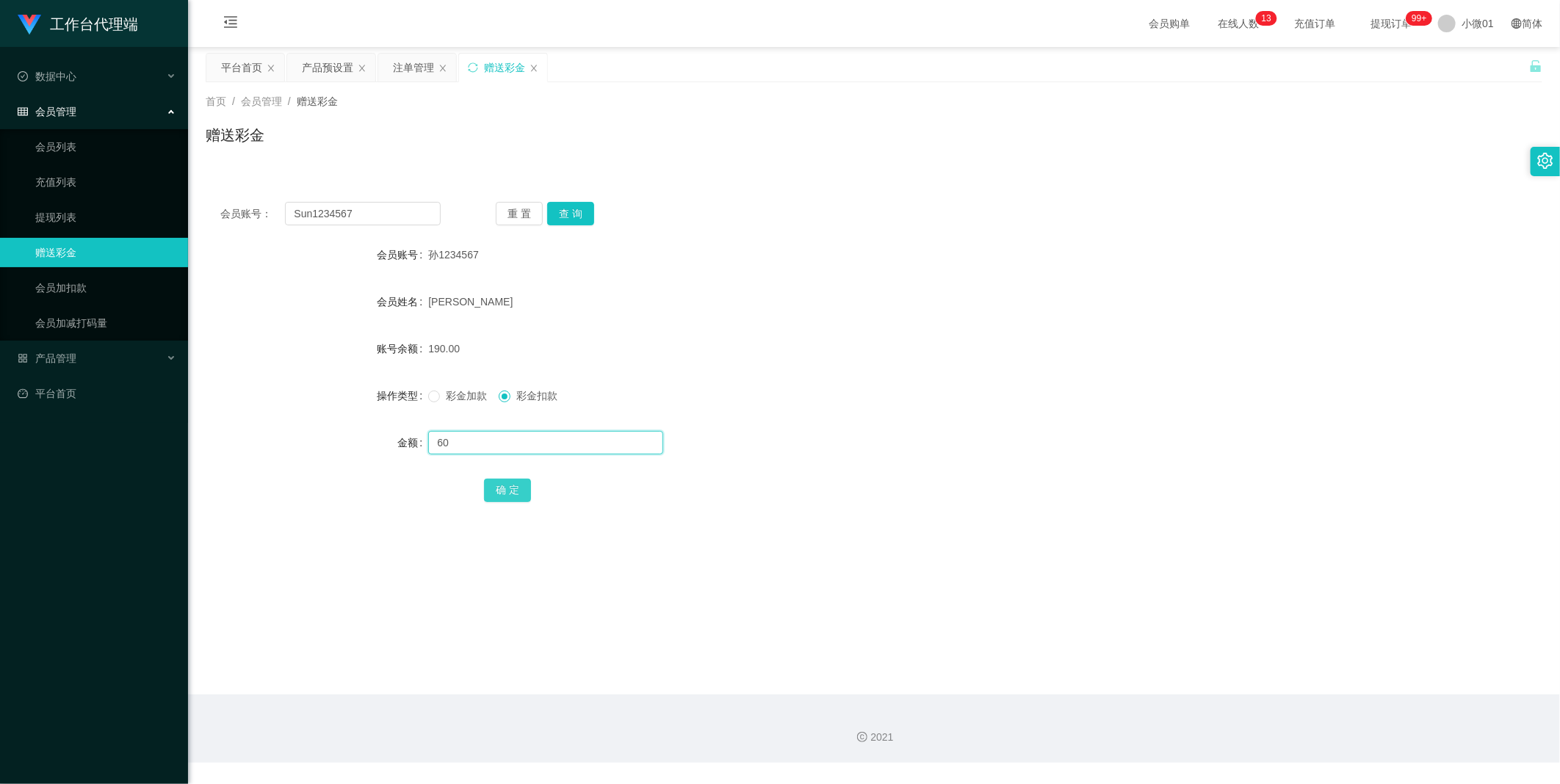
type input "60"
click at [500, 486] on button "确 定" at bounding box center [508, 490] width 47 height 23
click at [914, 385] on div "彩金加款 彩金扣款" at bounding box center [818, 395] width 780 height 30
click at [574, 211] on button "查 询" at bounding box center [571, 214] width 47 height 23
click at [574, 211] on button "查 询" at bounding box center [578, 214] width 63 height 23
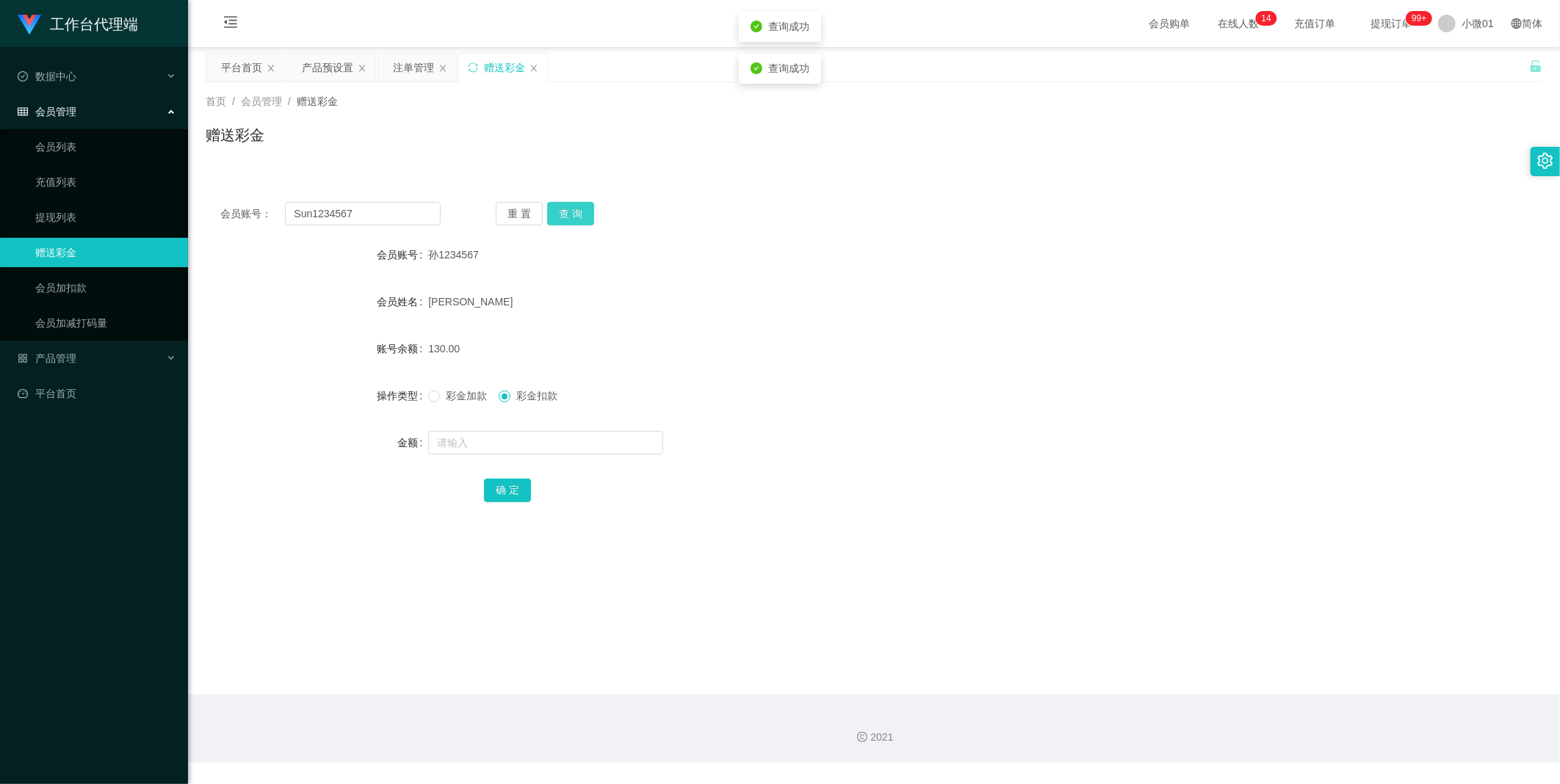
click at [574, 211] on button "查 询" at bounding box center [571, 214] width 47 height 23
